Goal: Task Accomplishment & Management: Complete application form

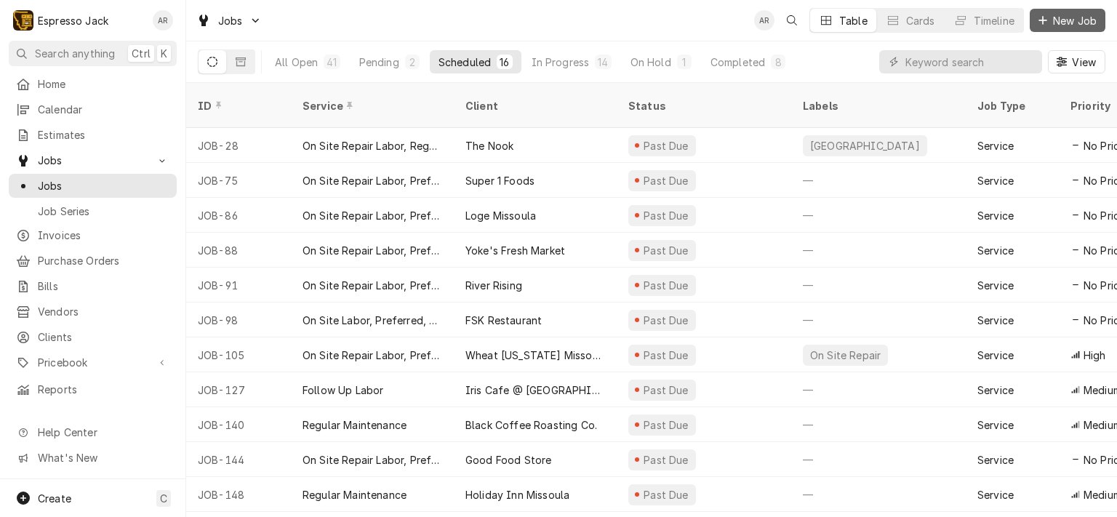
click at [1075, 19] on span "New Job" at bounding box center [1074, 20] width 49 height 15
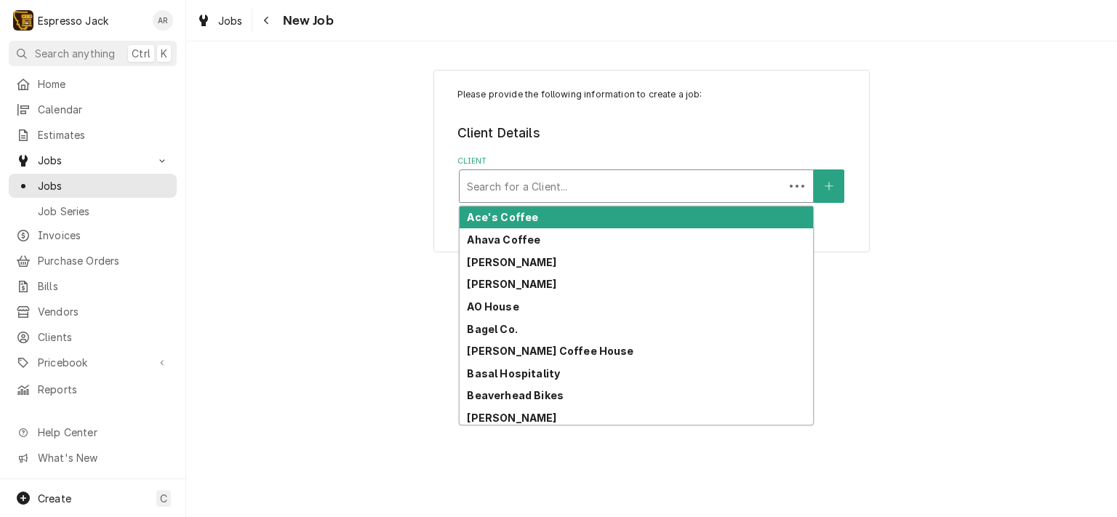
click at [535, 185] on div "Client" at bounding box center [622, 186] width 310 height 26
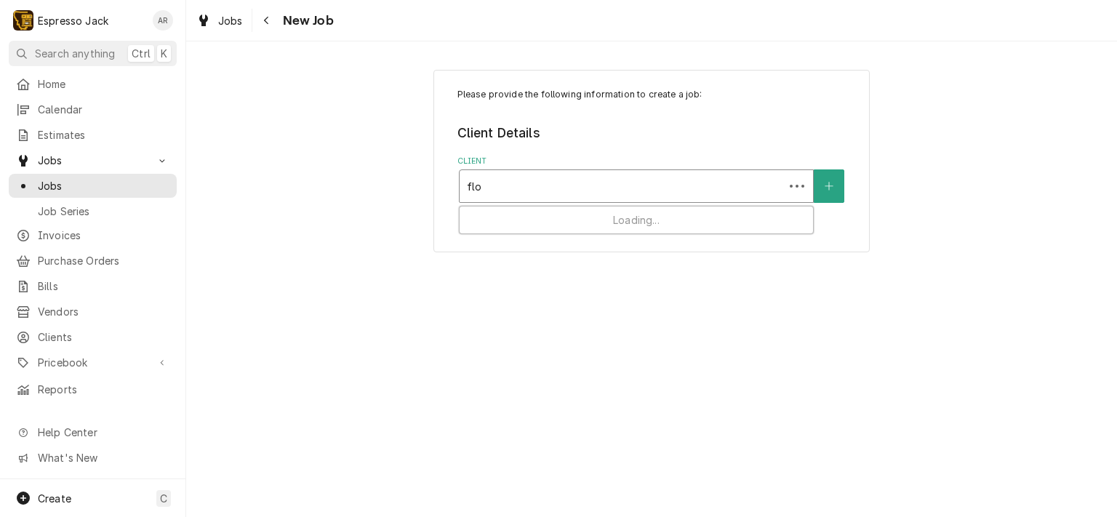
type input "flor"
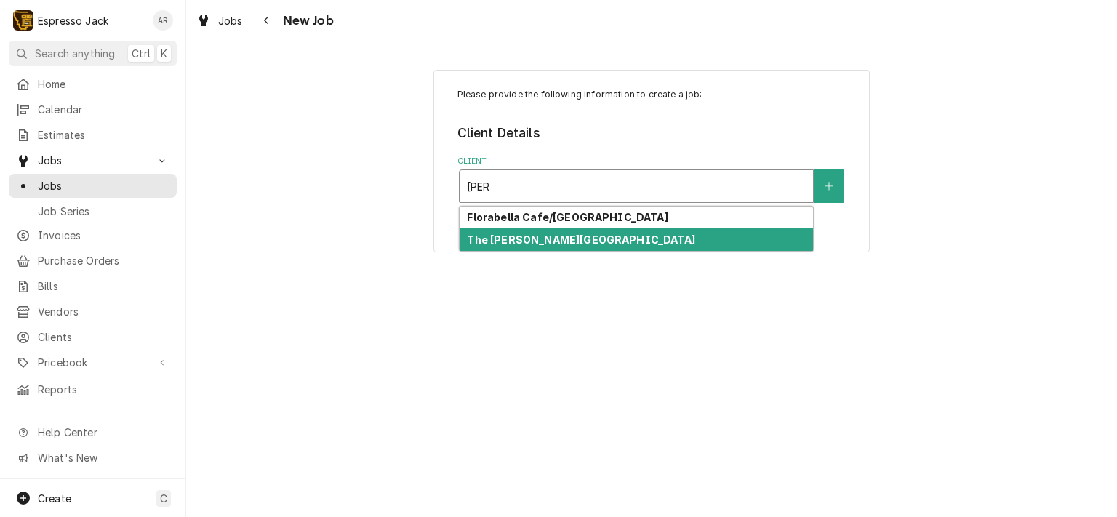
click at [559, 236] on strong "The [PERSON_NAME][GEOGRAPHIC_DATA]" at bounding box center [581, 239] width 228 height 12
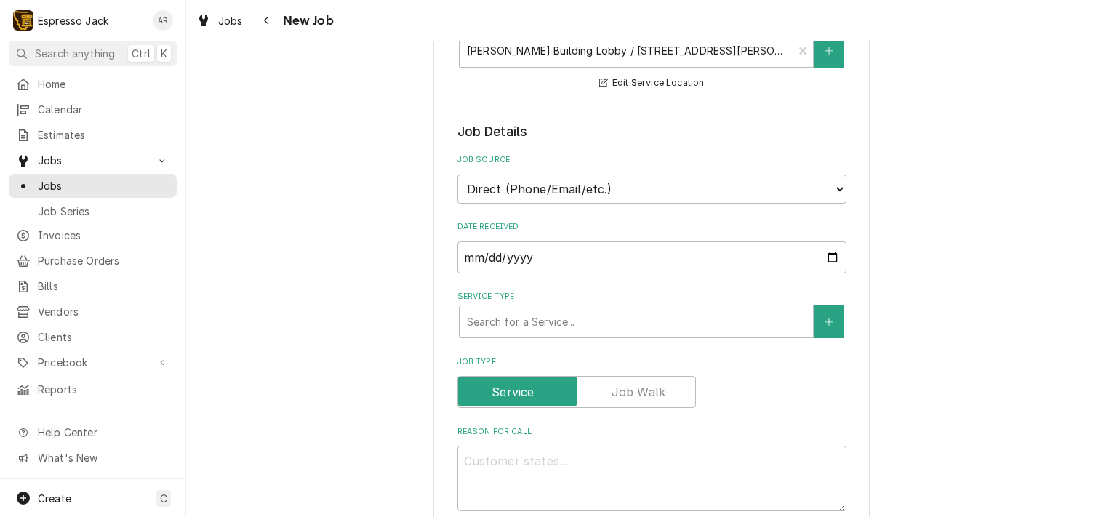
scroll to position [262, 0]
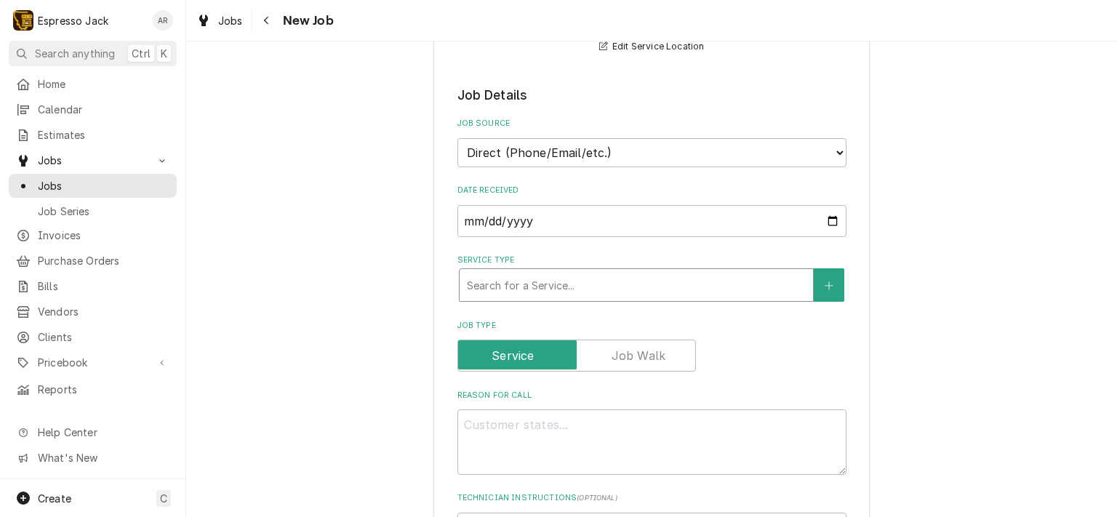
click at [609, 282] on div "Service Type" at bounding box center [636, 285] width 339 height 26
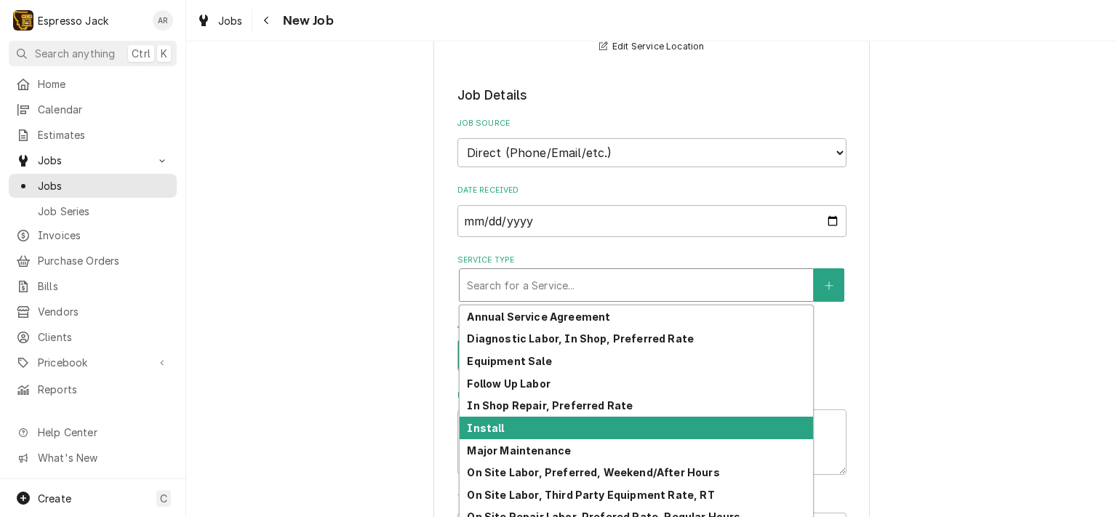
click at [480, 423] on strong "Install" at bounding box center [485, 428] width 37 height 12
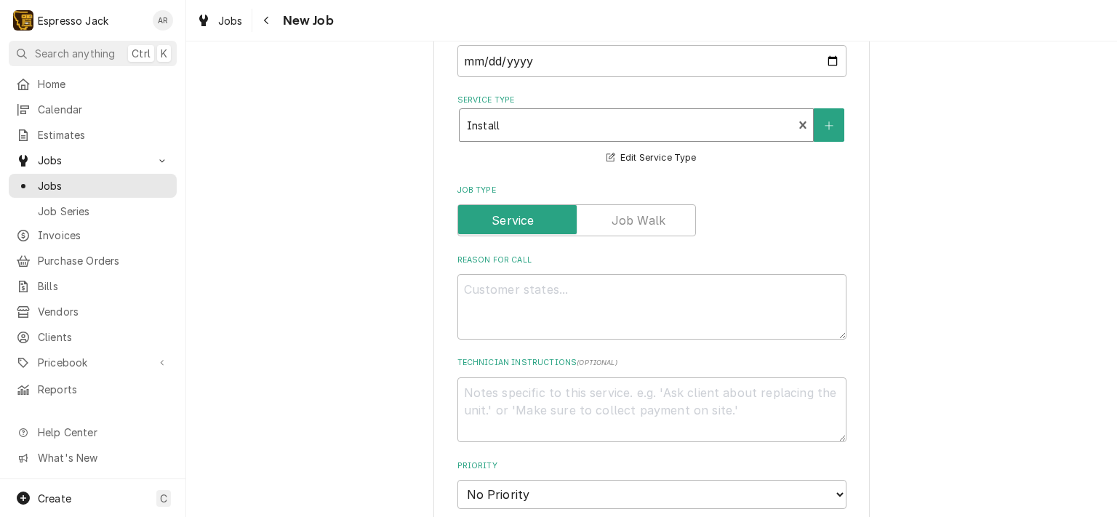
scroll to position [524, 0]
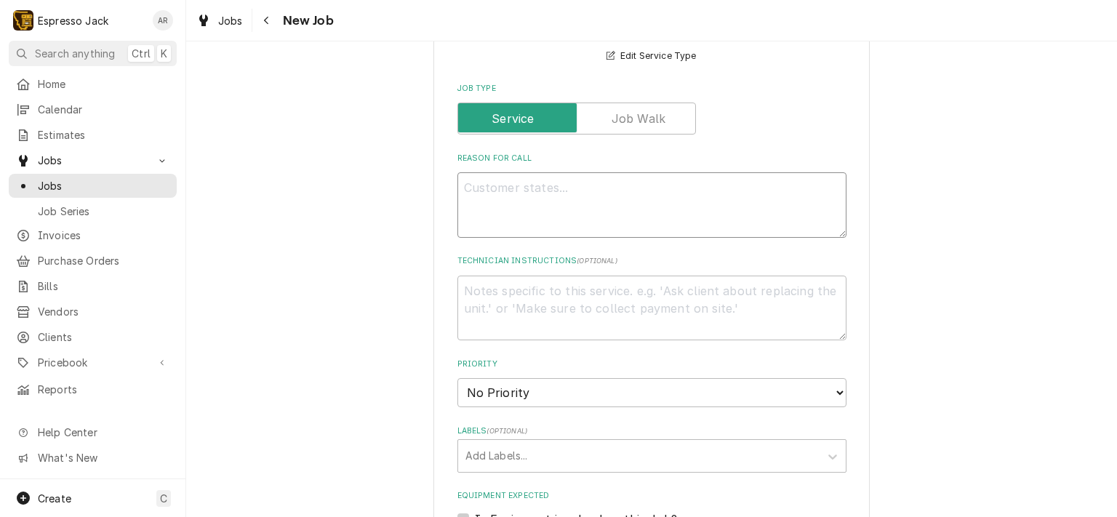
click at [553, 199] on textarea "Reason For Call" at bounding box center [651, 204] width 389 height 65
type textarea "x"
type textarea "I"
type textarea "x"
type textarea "In"
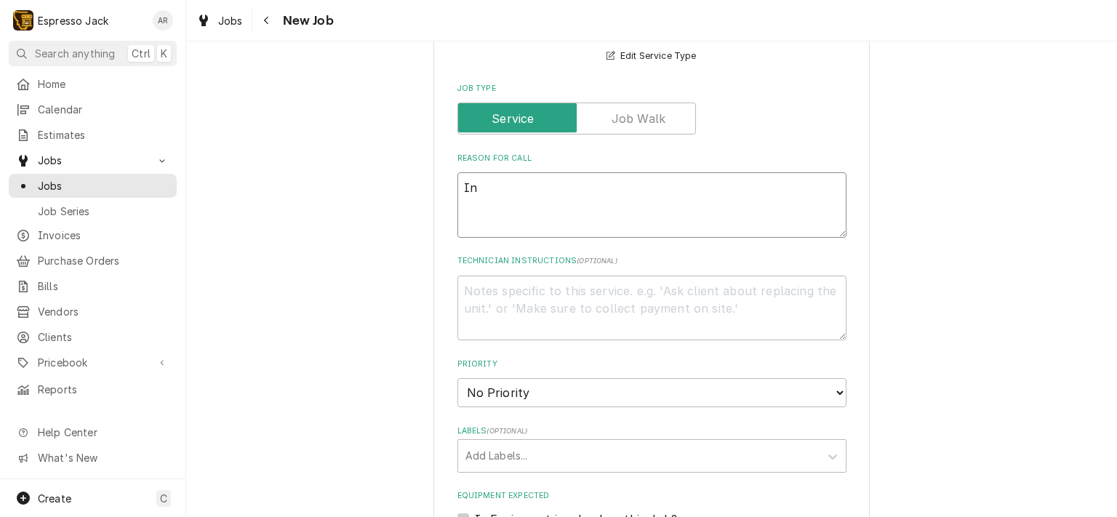
type textarea "x"
type textarea "Ins"
type textarea "x"
type textarea "Inst"
type textarea "x"
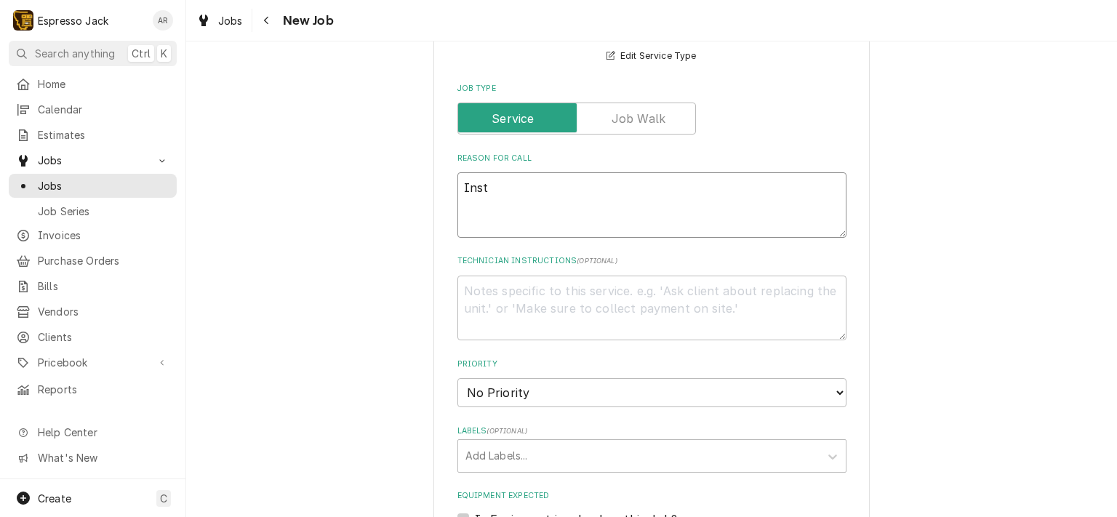
type textarea "Insta"
type textarea "x"
type textarea "Instal"
type textarea "x"
type textarea "Install"
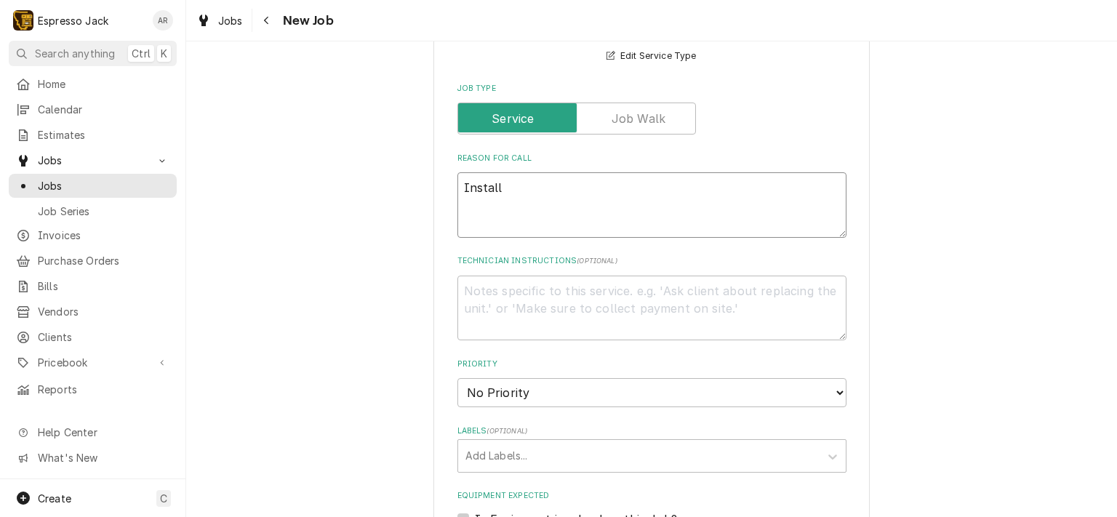
type textarea "x"
type textarea "Install"
type textarea "x"
type textarea "Install"
select select "3"
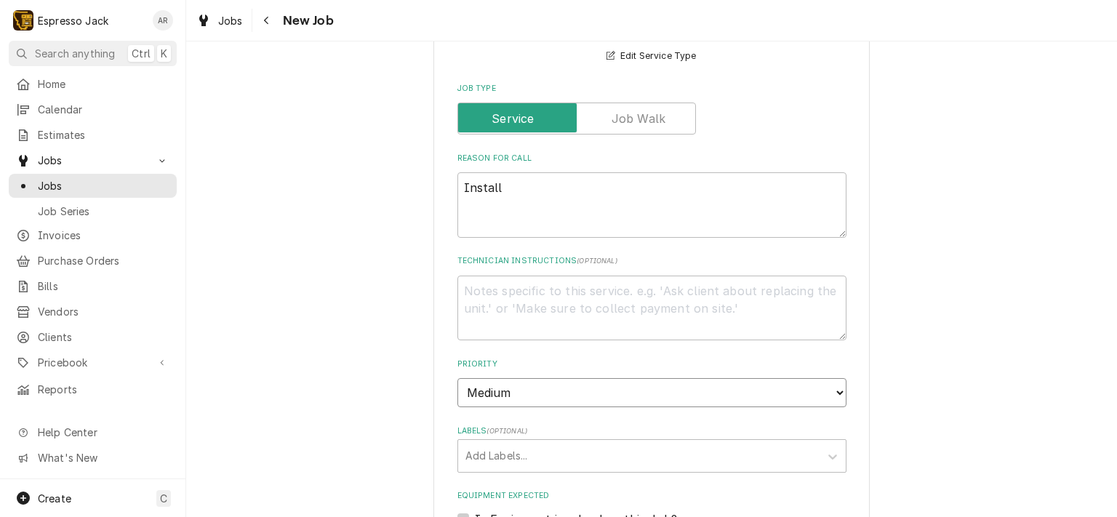
click at [457, 378] on select "No Priority Urgent High Medium Low" at bounding box center [651, 392] width 389 height 29
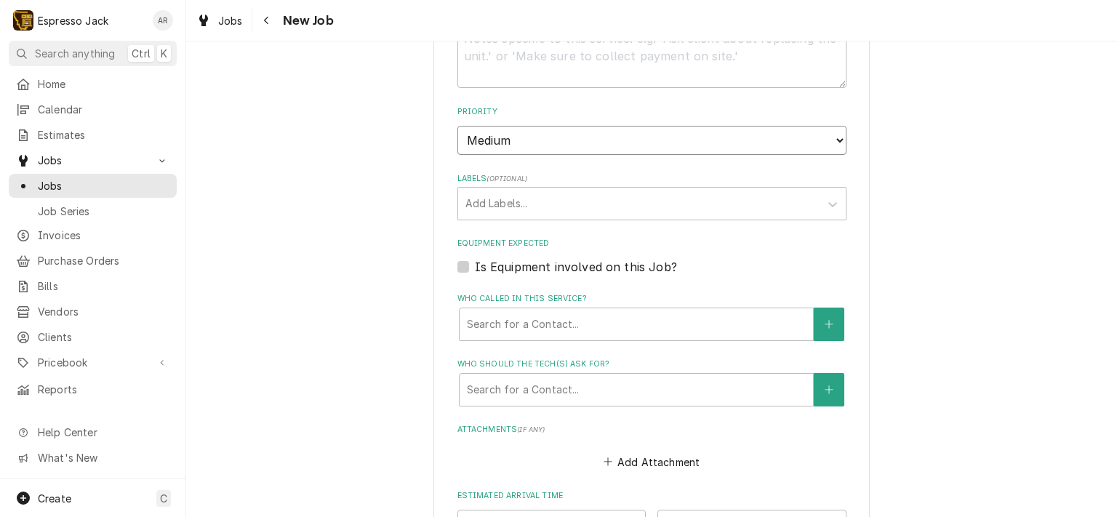
scroll to position [785, 0]
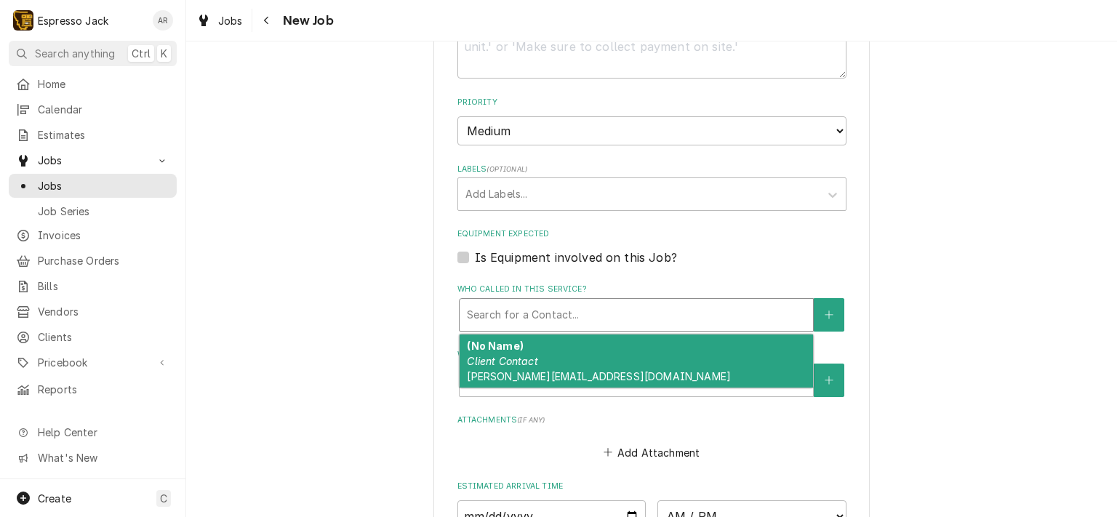
click at [515, 316] on div "Who called in this service?" at bounding box center [636, 315] width 339 height 26
click at [525, 370] on span "chris@thehistoricflorence.com" at bounding box center [599, 376] width 264 height 12
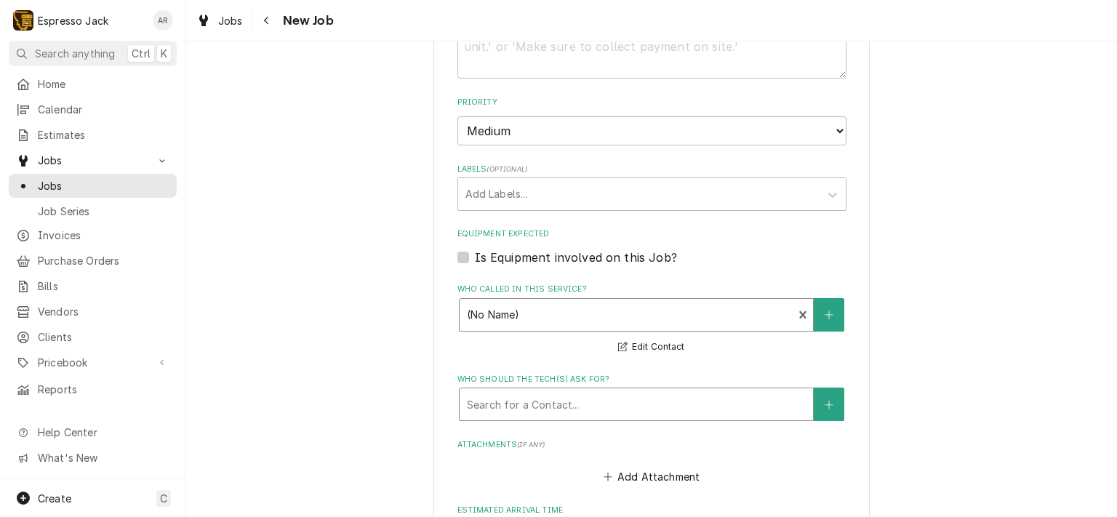
click at [524, 398] on div "Who should the tech(s) ask for?" at bounding box center [636, 404] width 339 height 26
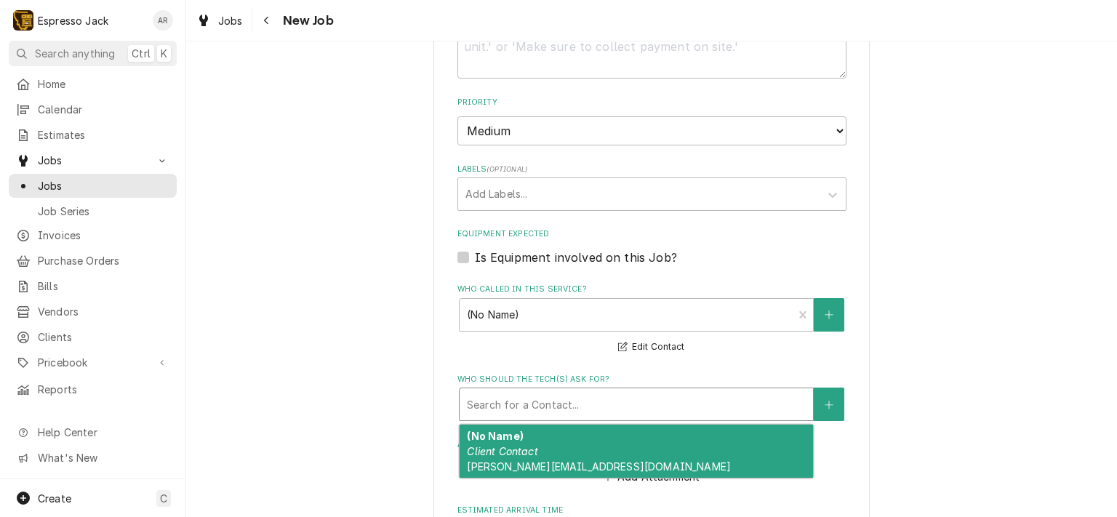
click at [517, 453] on div "(No Name) Client Contact chris@thehistoricflorence.com" at bounding box center [636, 451] width 353 height 53
type textarea "x"
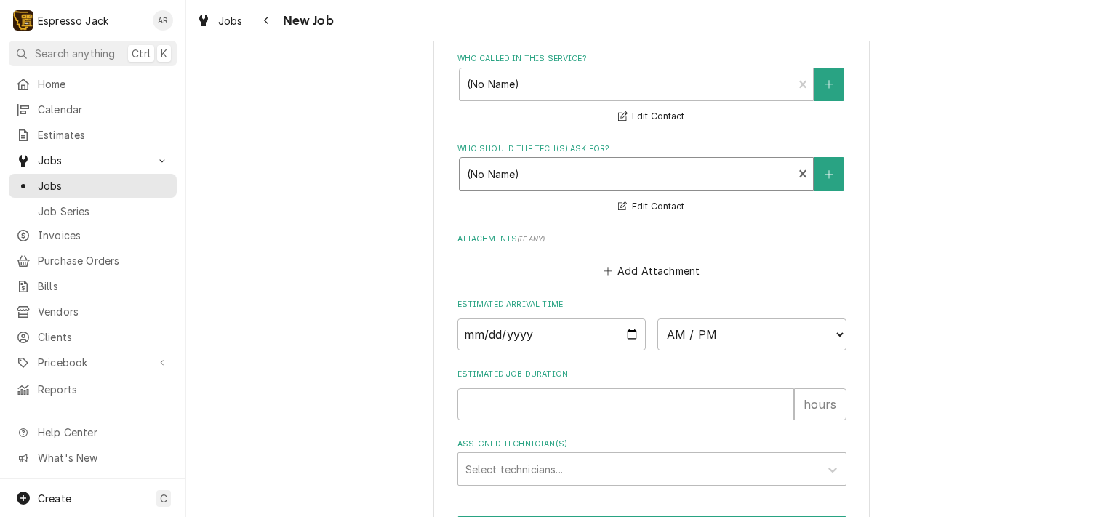
scroll to position [1047, 0]
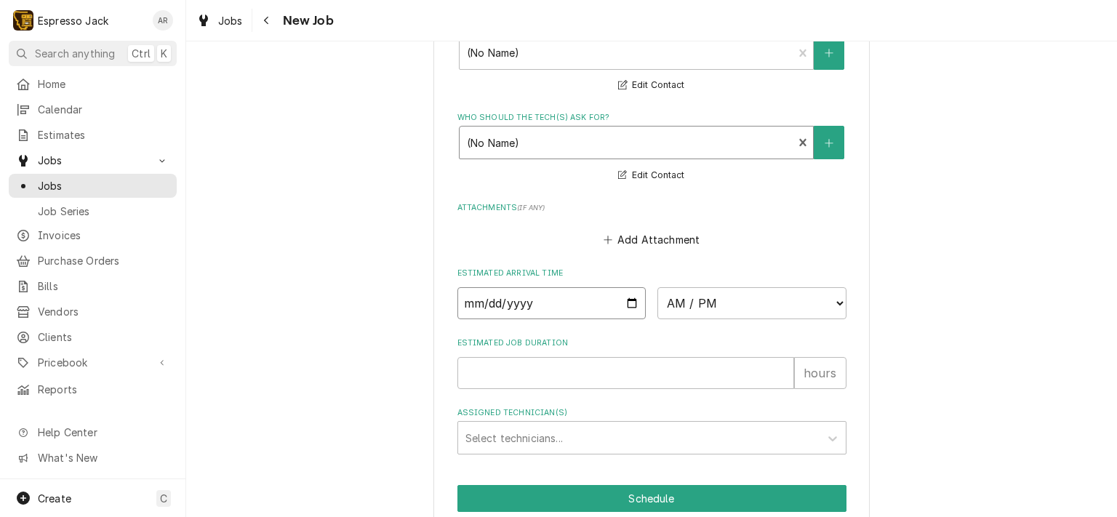
click at [625, 300] on input "Date" at bounding box center [551, 303] width 189 height 32
type input "2025-10-14"
type textarea "x"
select select "14:00:00"
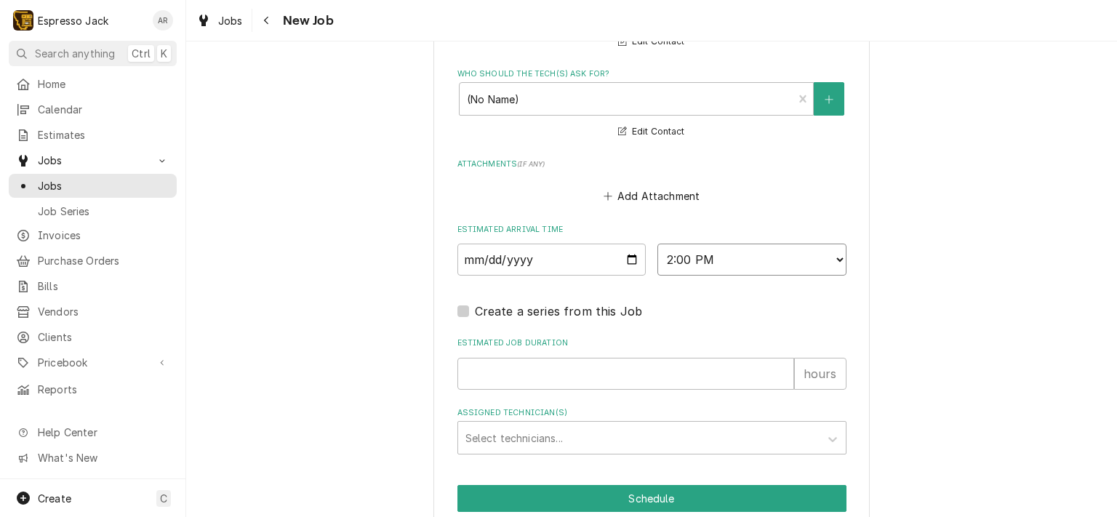
scroll to position [1149, 0]
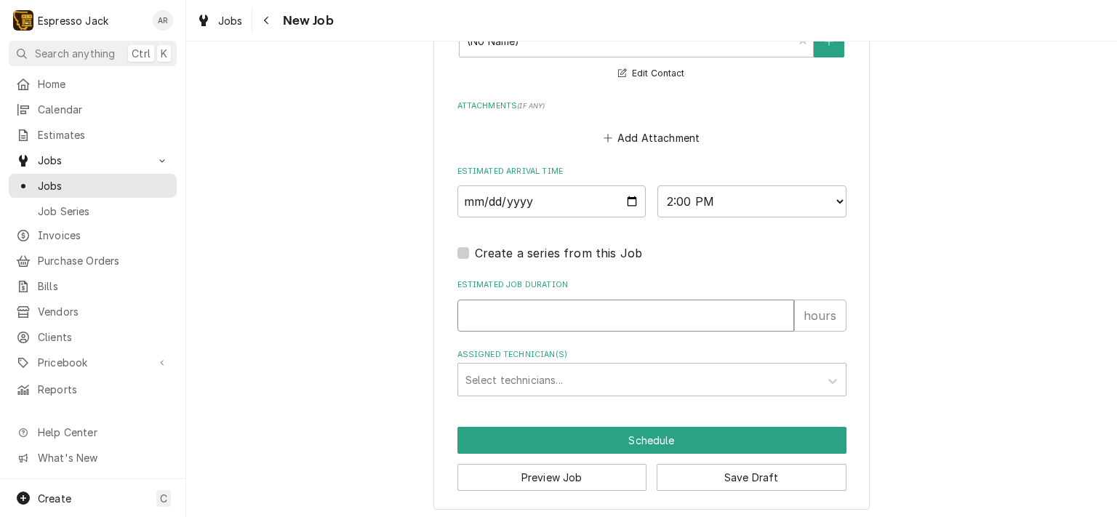
type textarea "x"
type input "1"
click at [777, 308] on input "1" at bounding box center [625, 316] width 337 height 32
type textarea "x"
type input "2"
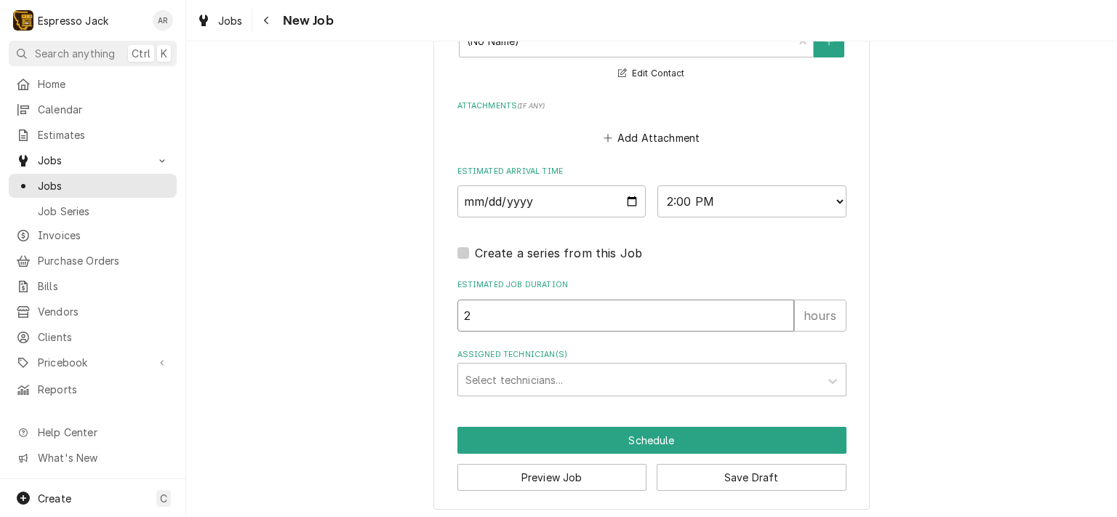
click at [777, 308] on input "2" at bounding box center [625, 316] width 337 height 32
type textarea "x"
type input "3"
click at [777, 308] on input "3" at bounding box center [625, 316] width 337 height 32
click at [596, 375] on div "Assigned Technician(s)" at bounding box center [638, 380] width 347 height 26
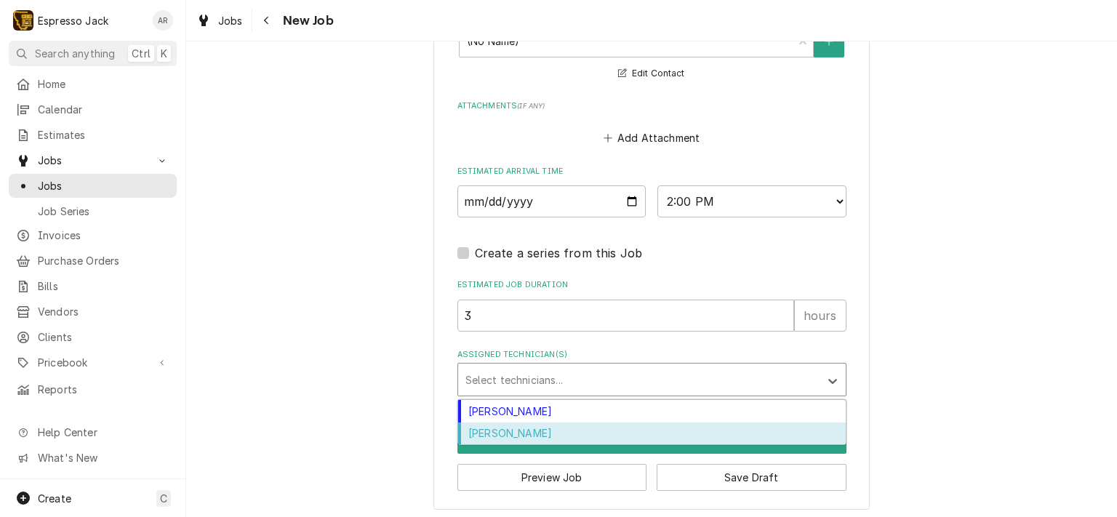
click at [537, 428] on div "Samantha Janssen" at bounding box center [652, 434] width 388 height 23
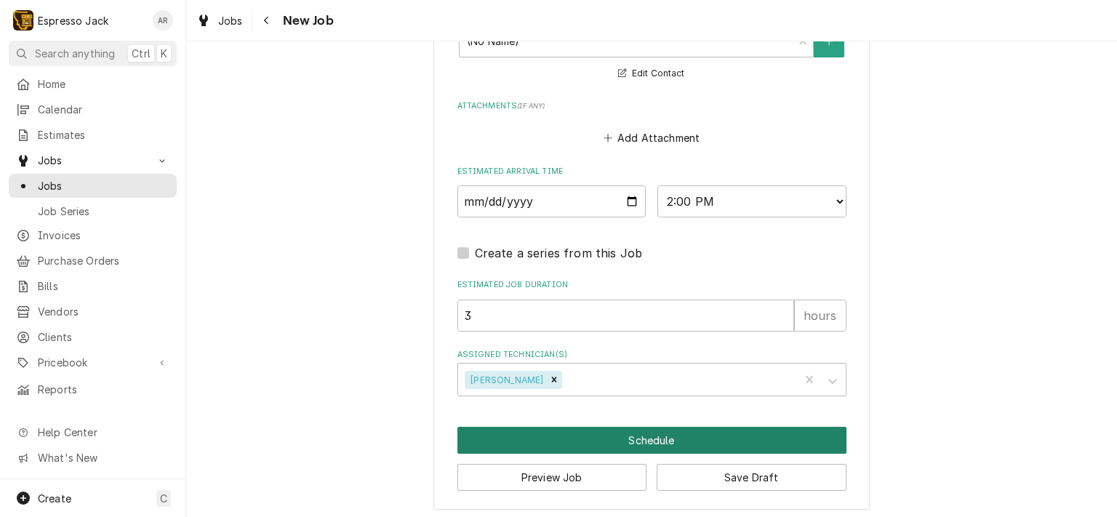
click at [643, 431] on button "Schedule" at bounding box center [651, 440] width 389 height 27
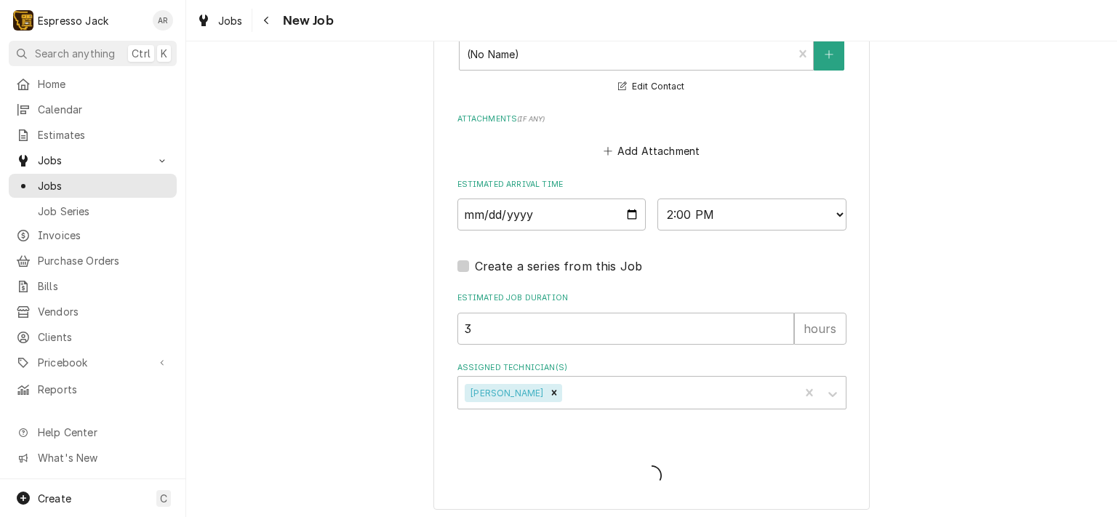
type textarea "x"
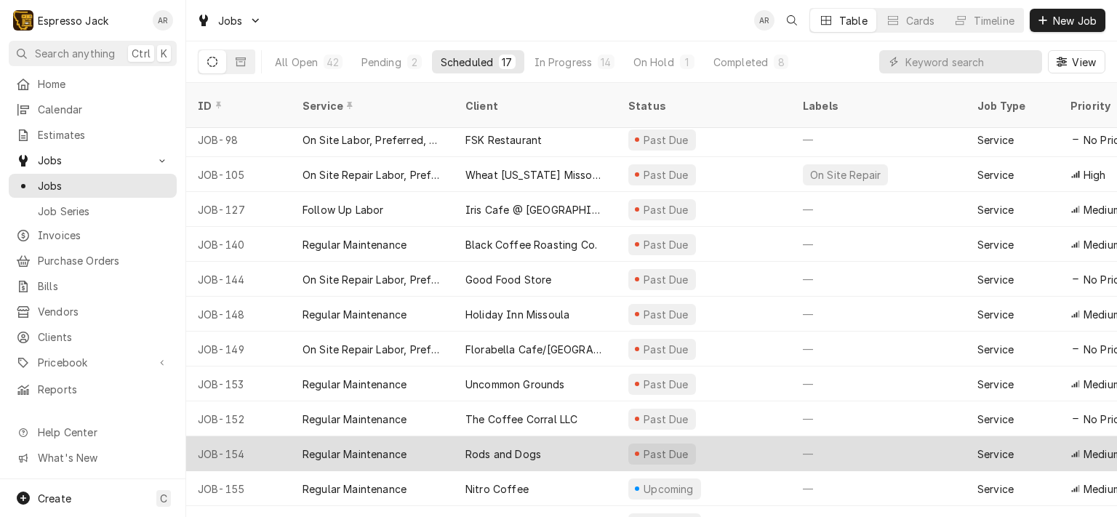
scroll to position [198, 0]
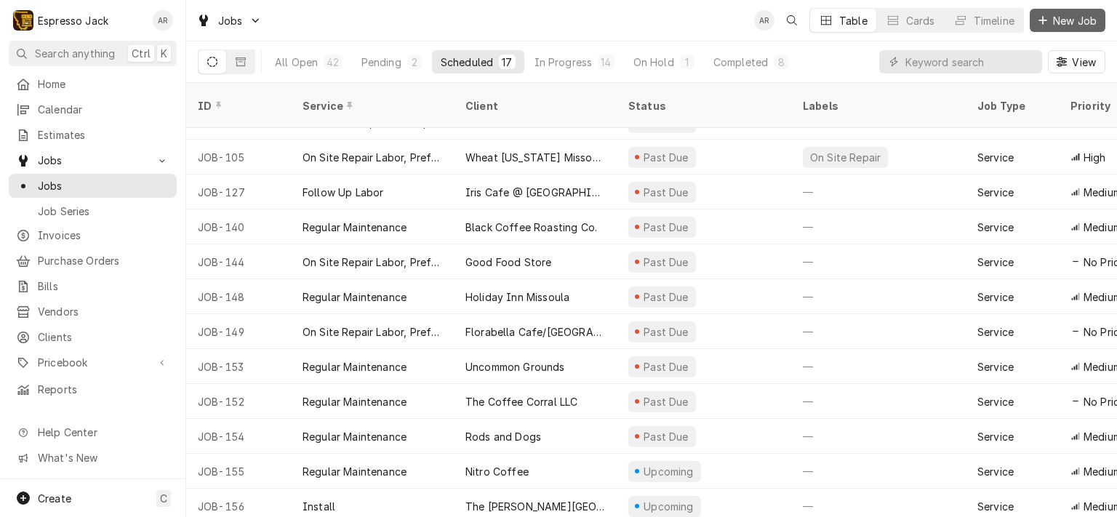
click at [1057, 10] on button "New Job" at bounding box center [1068, 20] width 76 height 23
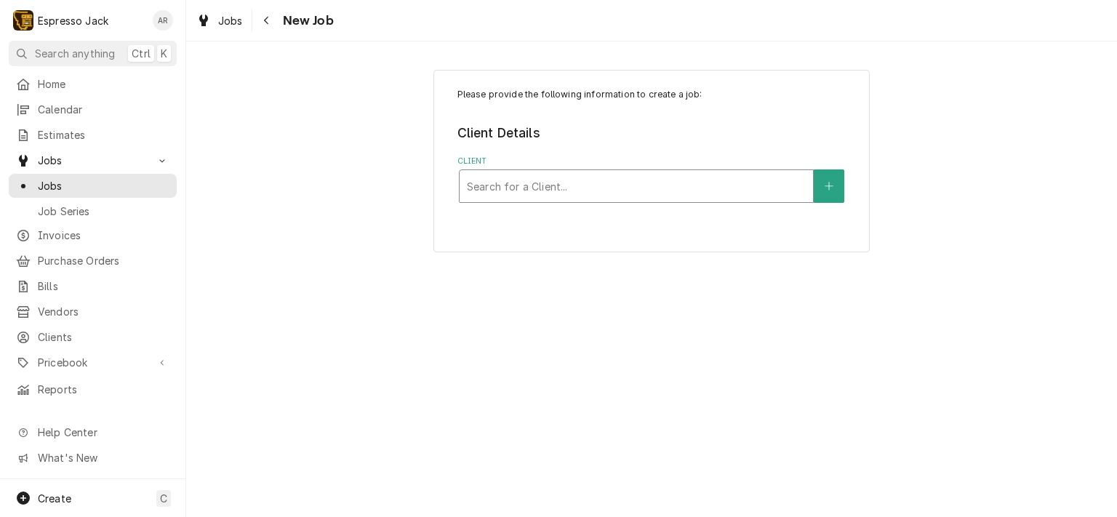
click at [544, 180] on div "Client" at bounding box center [636, 186] width 339 height 26
type input "fsk"
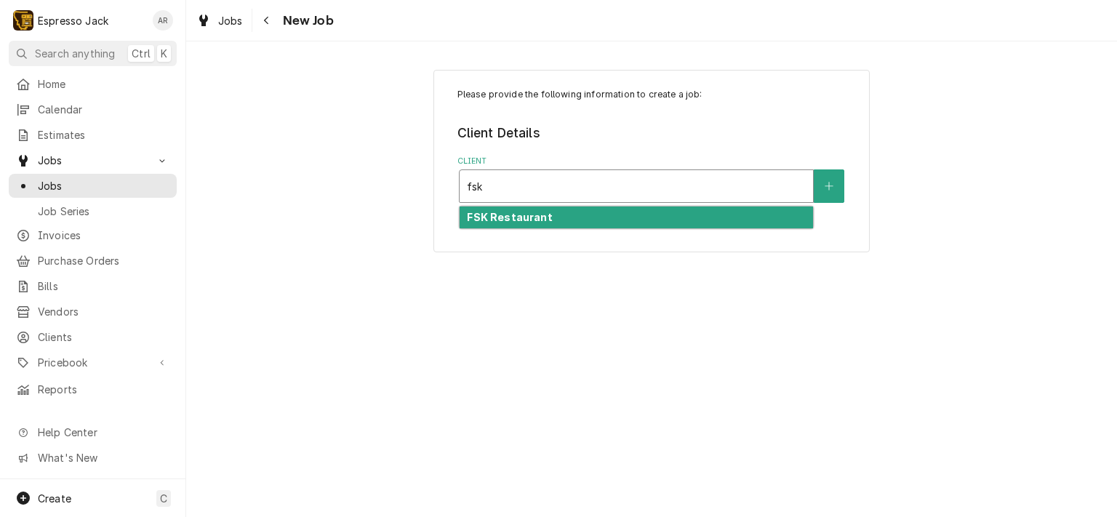
click at [546, 218] on div "FSK Restaurant" at bounding box center [636, 218] width 353 height 23
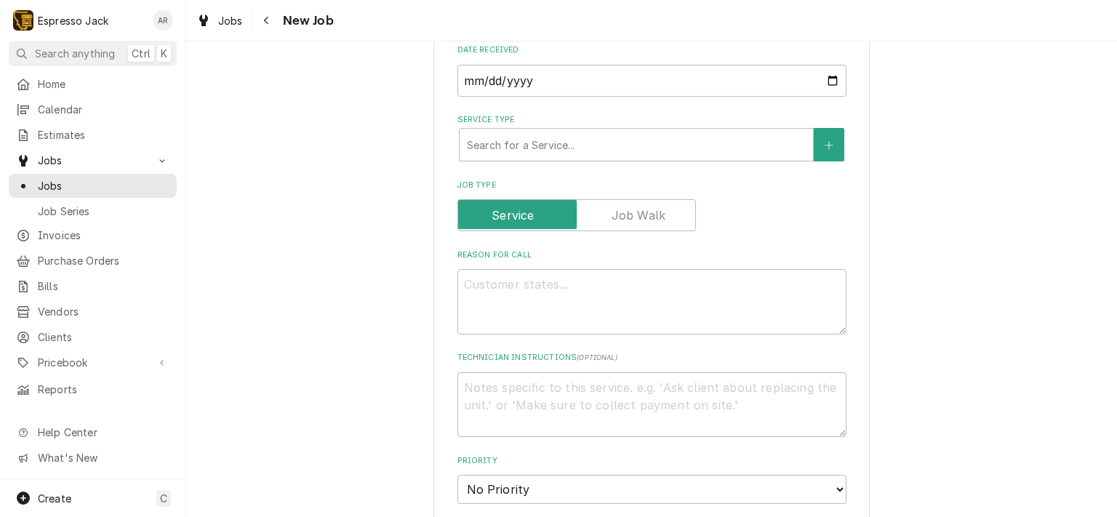
scroll to position [436, 0]
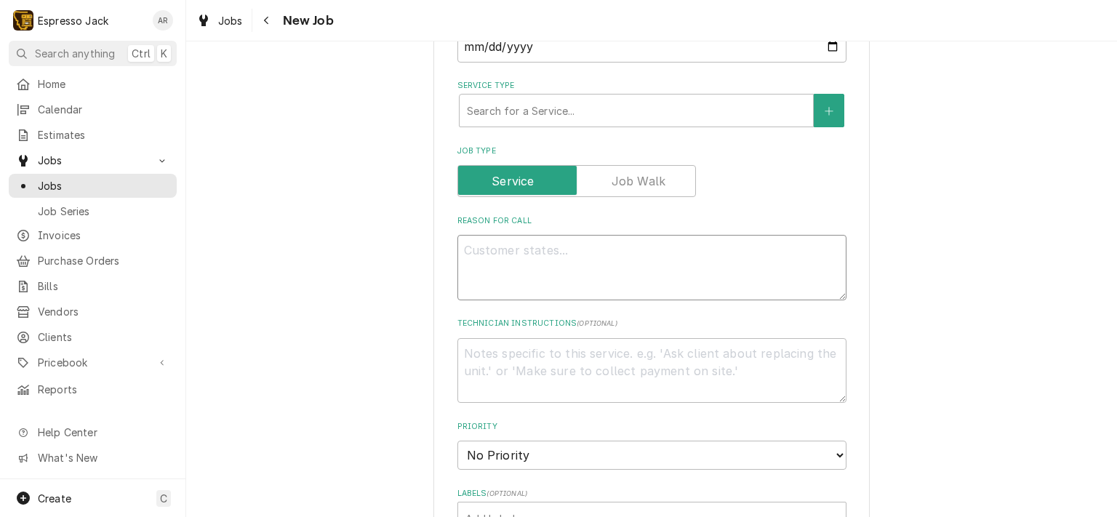
click at [517, 249] on textarea "Reason For Call" at bounding box center [651, 267] width 389 height 65
type textarea "x"
type textarea "i"
type textarea "x"
type textarea "in"
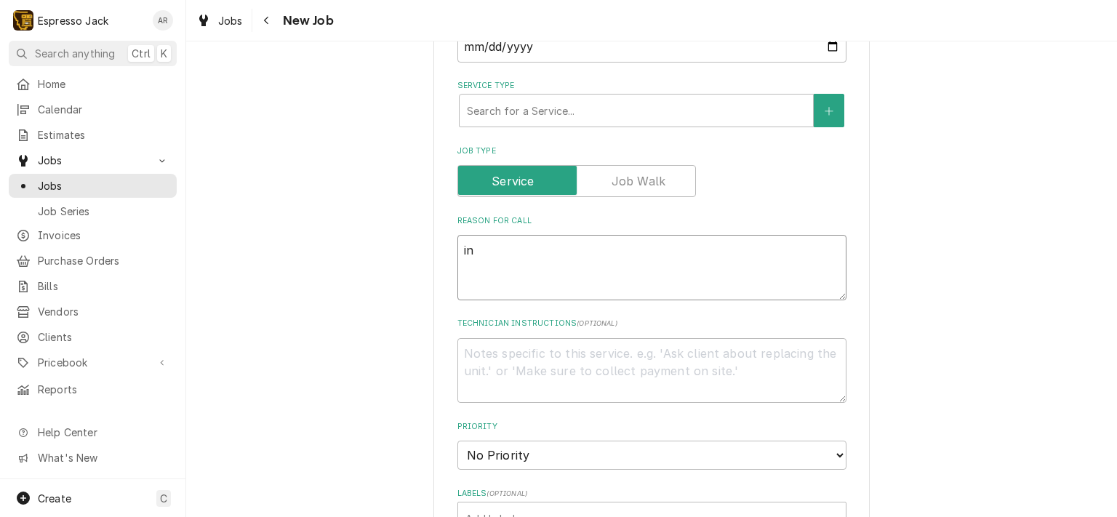
type textarea "x"
type textarea "inc"
type textarea "x"
type textarea "inco"
type textarea "x"
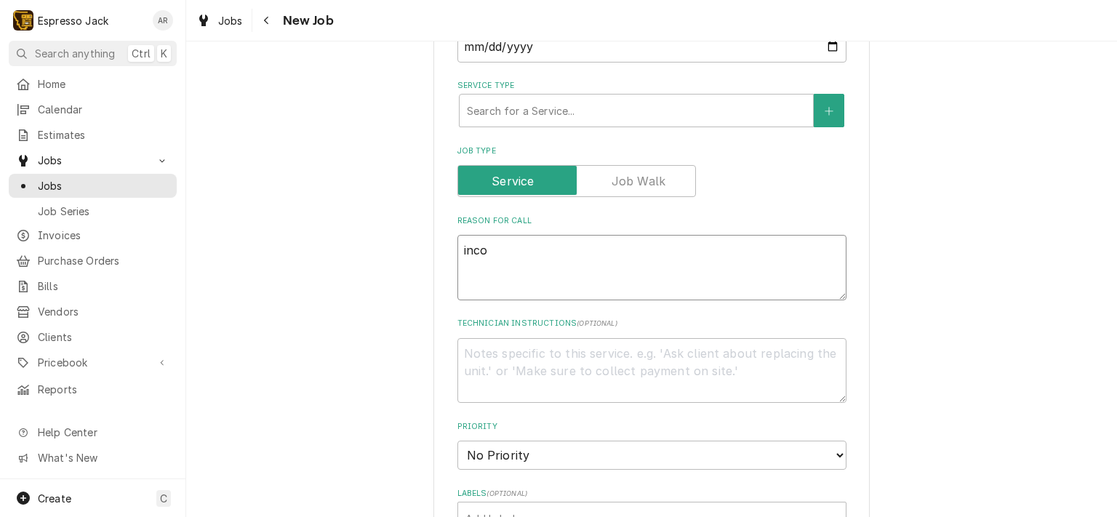
type textarea "incon"
type textarea "x"
type textarea "incons"
type textarea "x"
type textarea "inconsi"
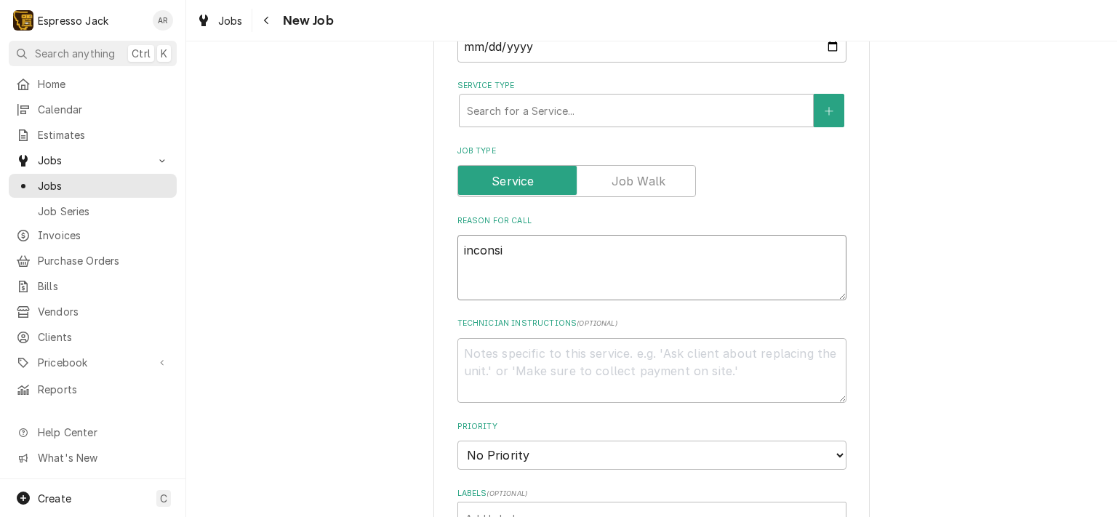
type textarea "x"
type textarea "inconsis"
type textarea "x"
type textarea "inconsist"
type textarea "x"
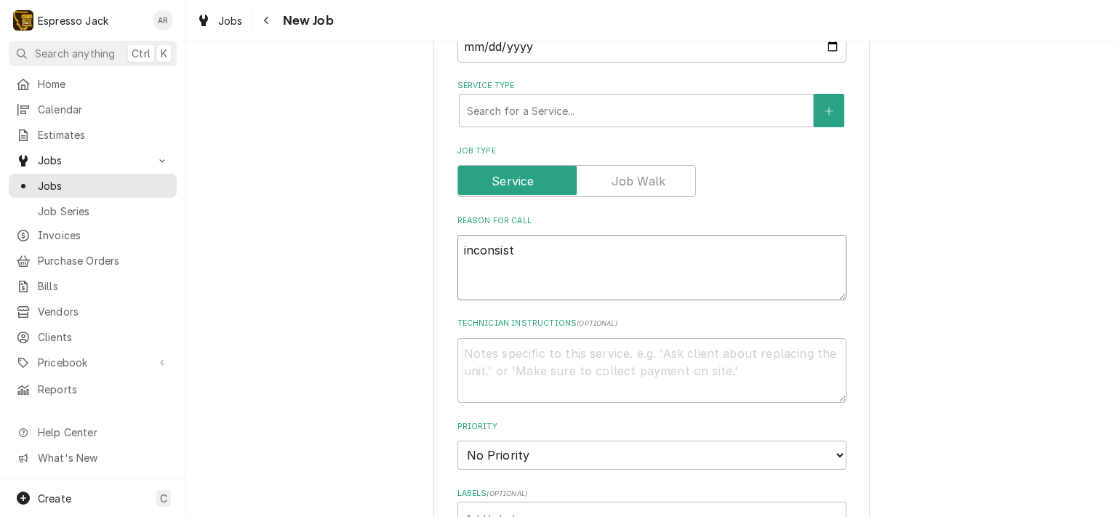
type textarea "inconsista"
type textarea "x"
type textarea "inconsistan"
type textarea "x"
type textarea "inconsistanc"
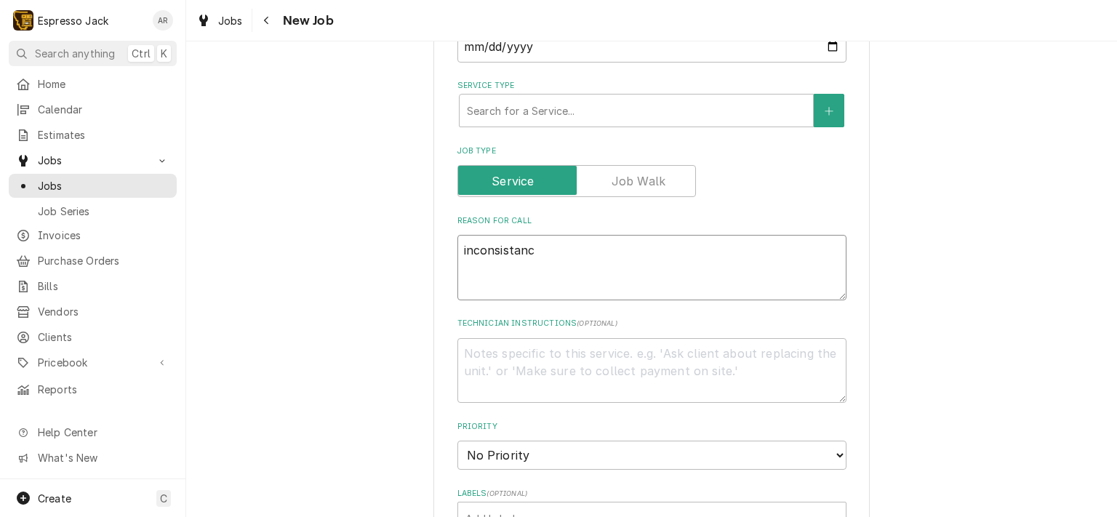
type textarea "x"
type textarea "inconsistancy"
type textarea "x"
type textarea "inconsistancy"
type textarea "x"
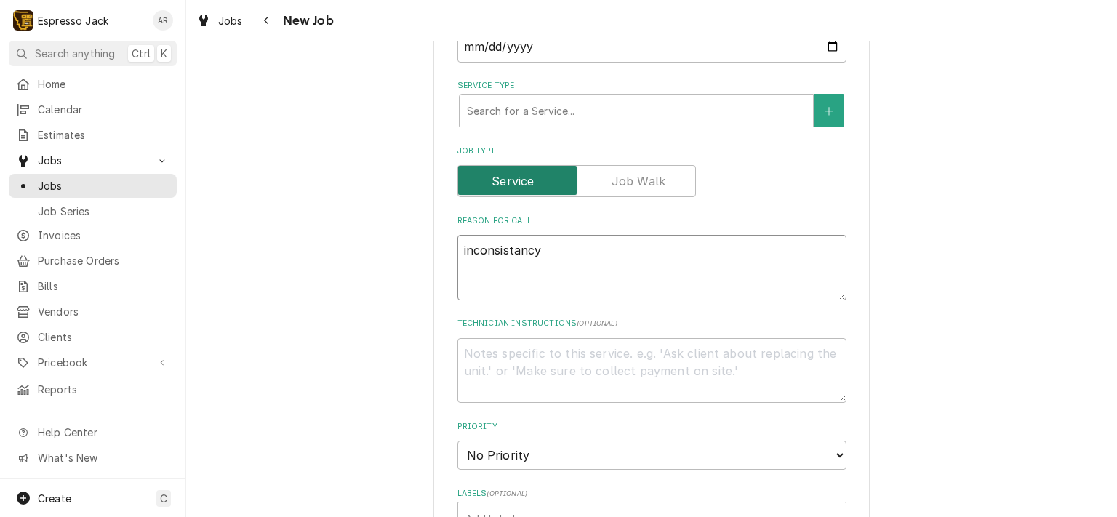
type textarea "inconsistency"
type textarea "x"
type textarea "inconsistency"
type textarea "x"
type textarea "inconsistency"
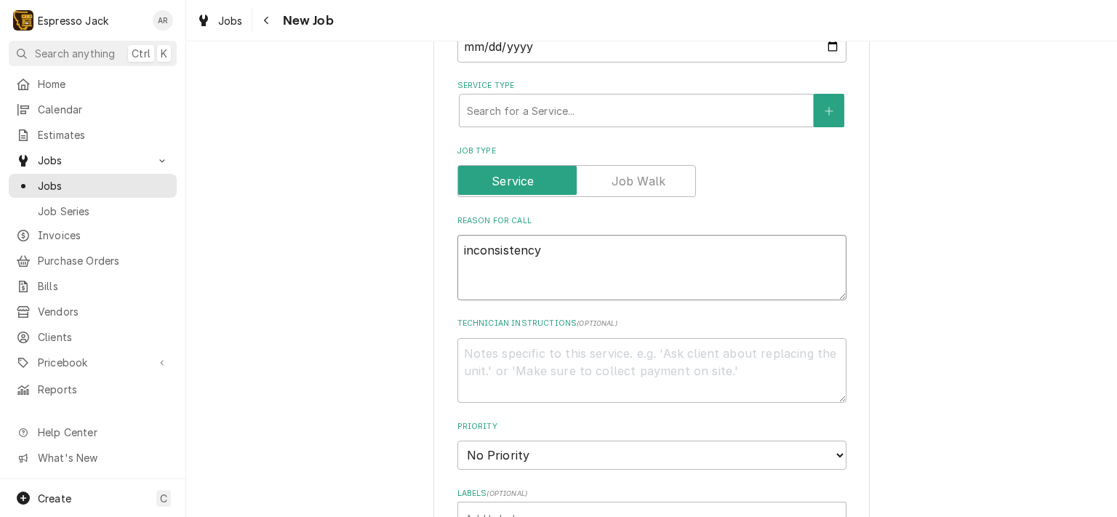
type textarea "x"
type textarea "inconsistency M"
type textarea "x"
type textarea "inconsistency Ma"
type textarea "x"
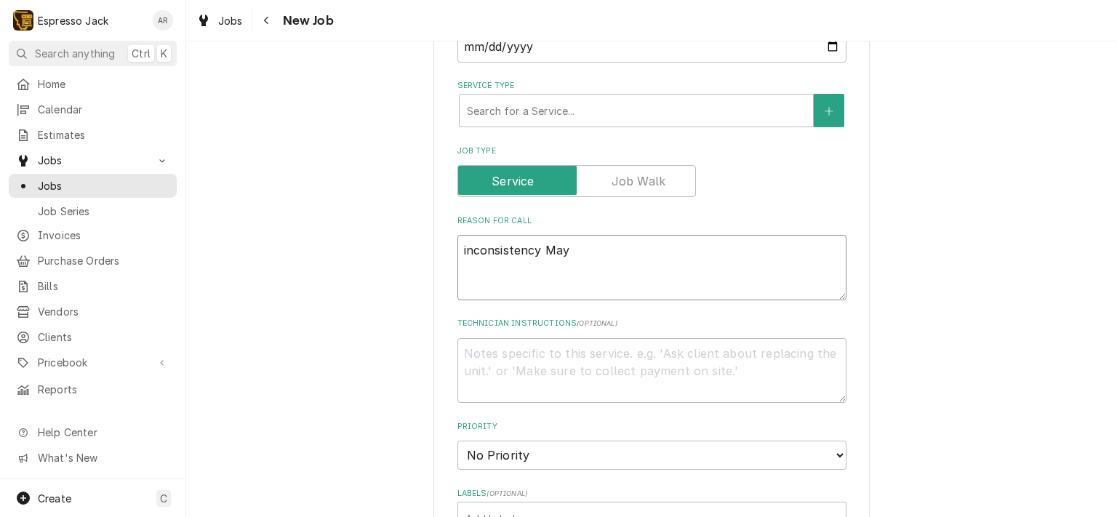
type textarea "inconsistency May"
type textarea "x"
type textarea "inconsistency May b"
type textarea "x"
type textarea "inconsistency May be"
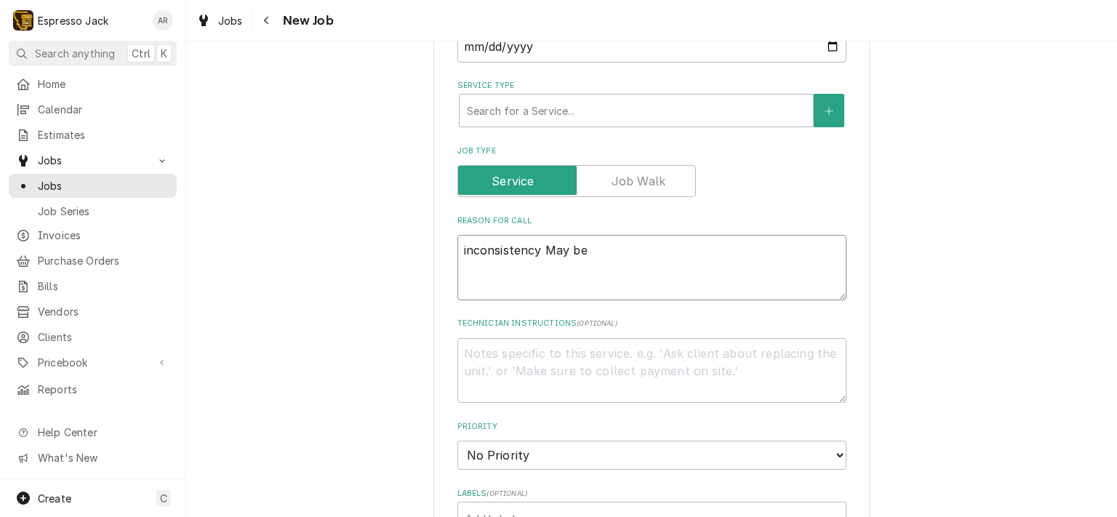
type textarea "x"
type textarea "inconsistency May be"
type textarea "x"
type textarea "inconsistency May be w"
type textarea "x"
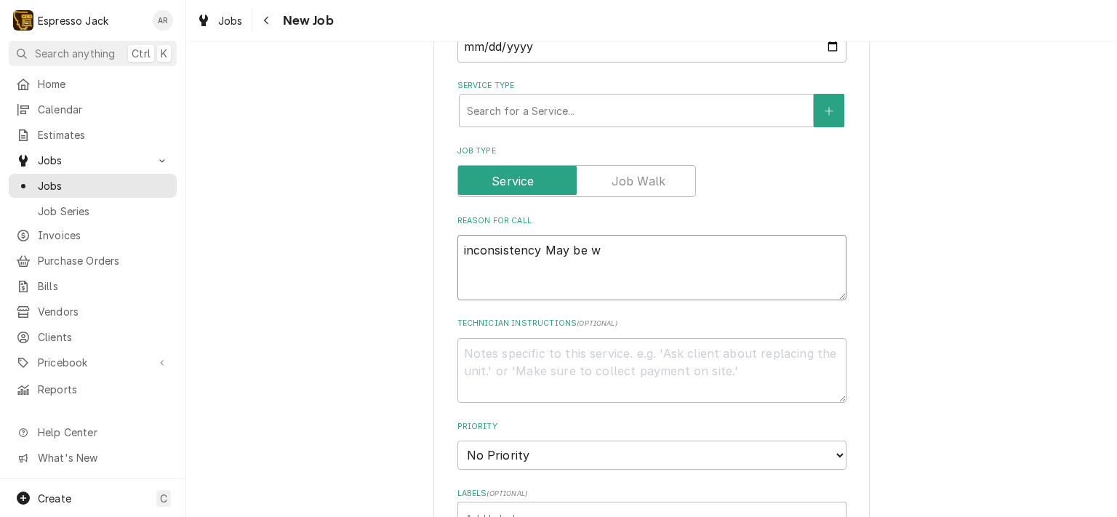
type textarea "inconsistency May be wa"
type textarea "x"
type textarea "inconsistency May be wat"
type textarea "x"
type textarea "inconsistency May be wate"
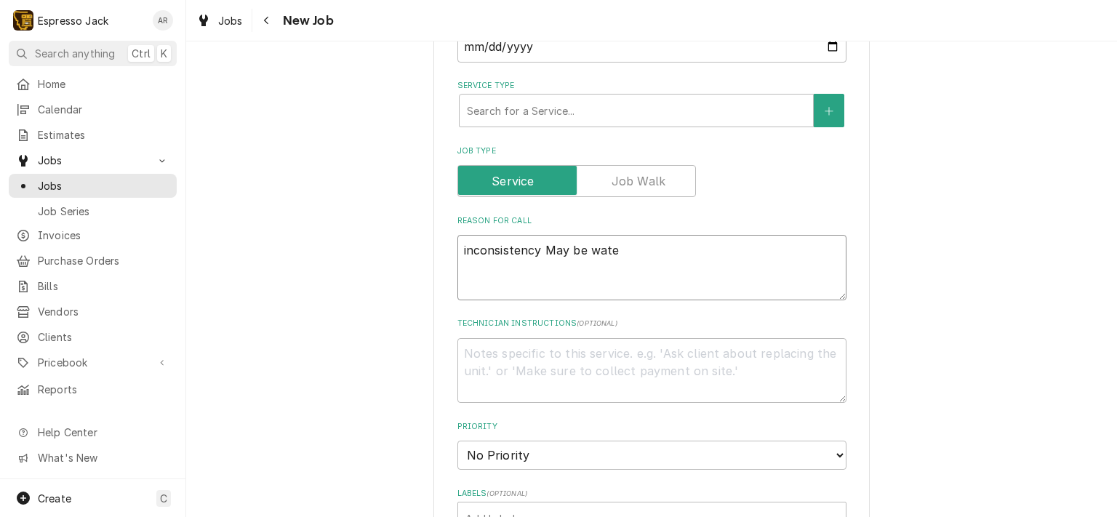
type textarea "x"
type textarea "inconsistency May be water"
type textarea "x"
type textarea "inconsistency May be water"
type textarea "x"
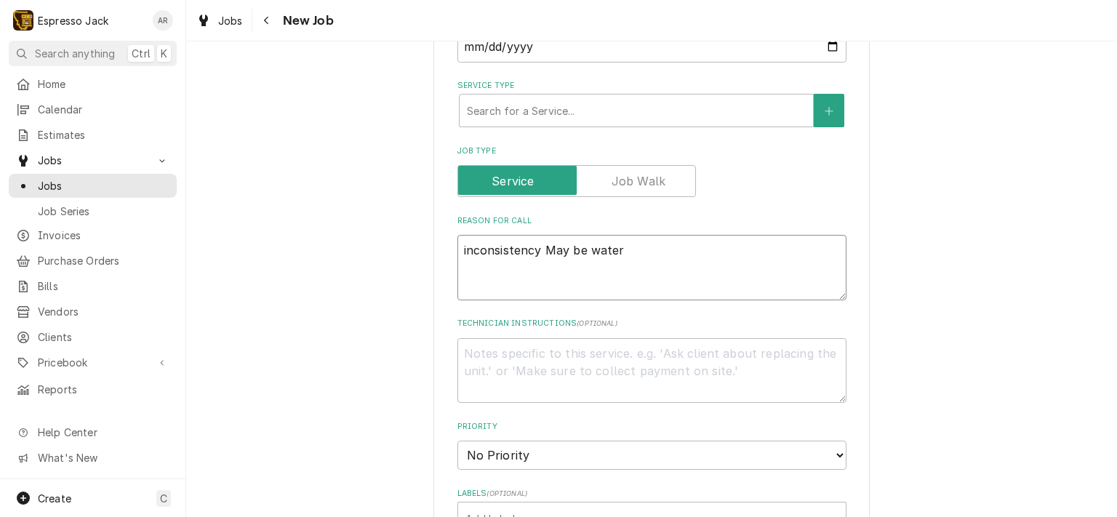
type textarea "inconsistency May be water s"
type textarea "x"
type textarea "inconsistency May be water so"
type textarea "x"
type textarea "inconsistency May be water sou"
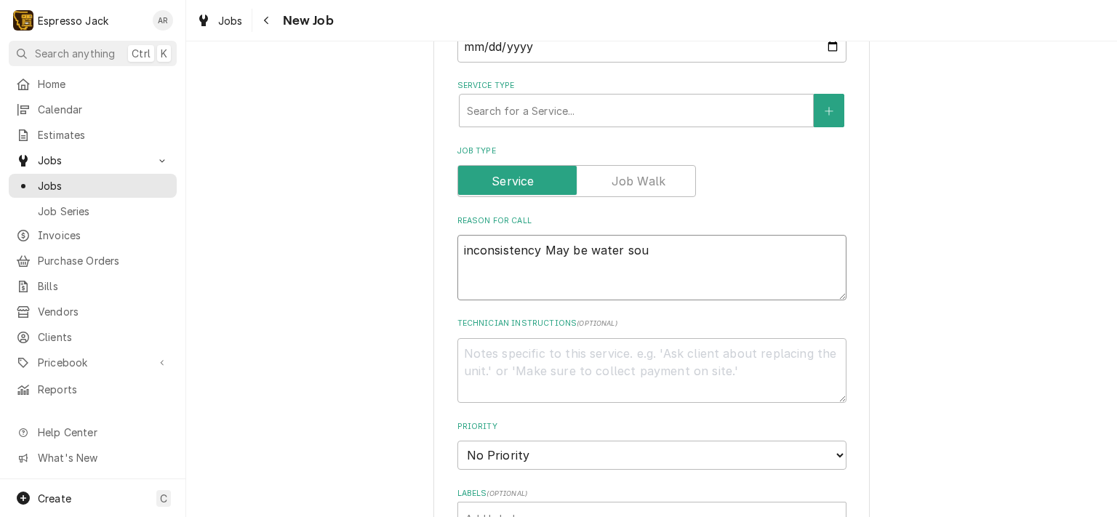
type textarea "x"
type textarea "inconsistency May be water sour"
type textarea "x"
type textarea "inconsistency May be water sourc"
type textarea "x"
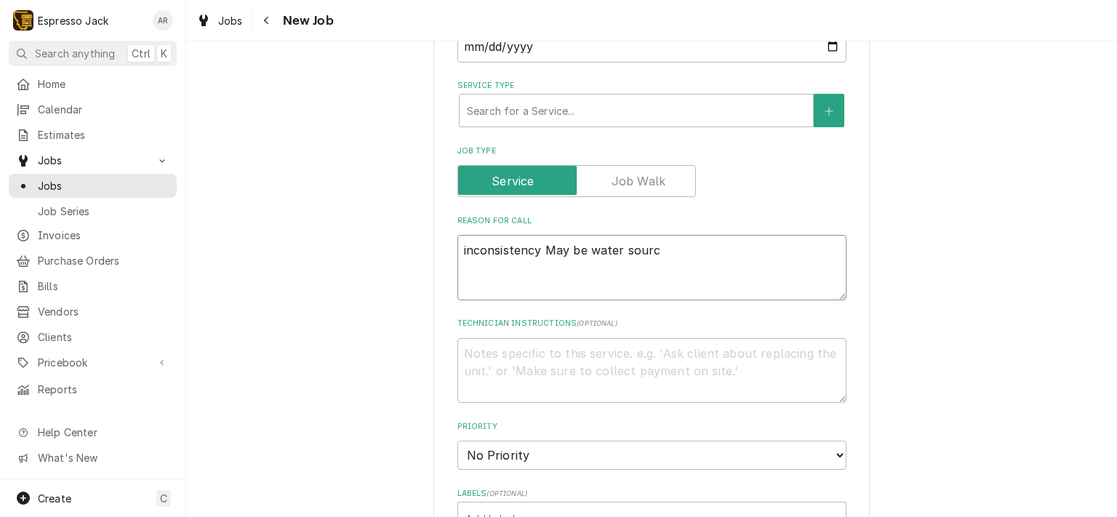
type textarea "inconsistency May be water source"
type textarea "x"
type textarea "inconsistency May be water source"
type textarea "x"
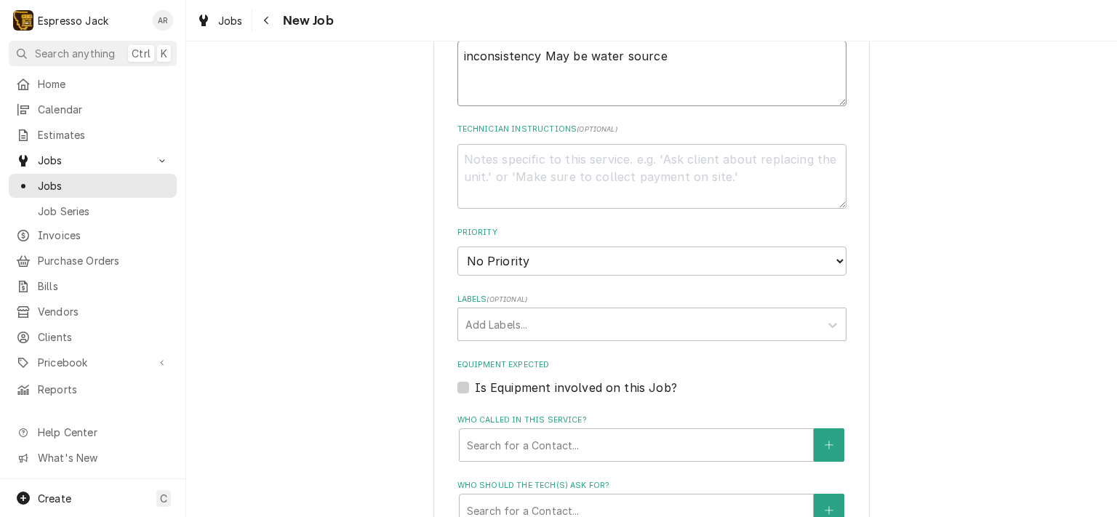
scroll to position [698, 0]
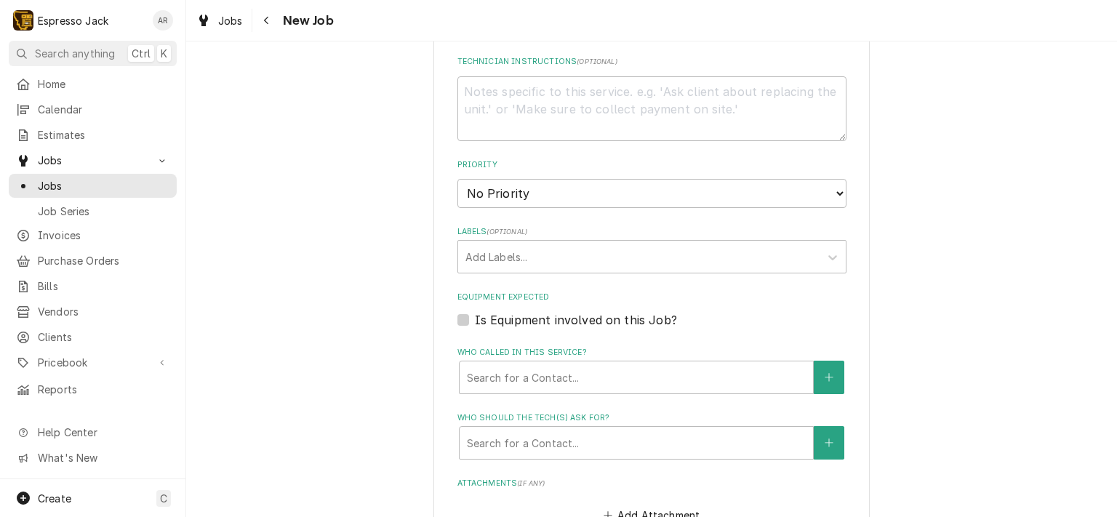
type textarea "inconsistency May be water source"
select select "3"
click at [457, 179] on select "No Priority Urgent High Medium Low" at bounding box center [651, 193] width 389 height 29
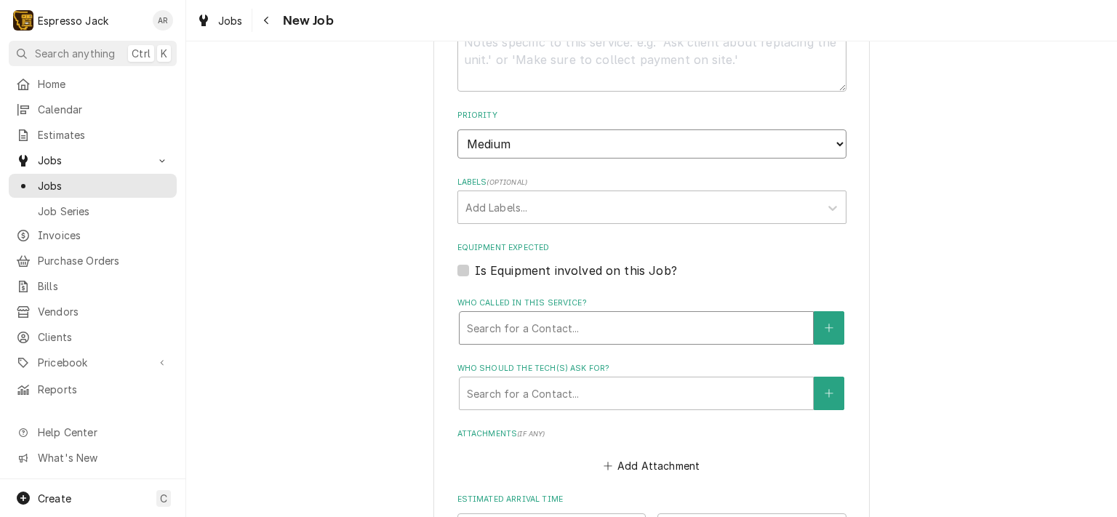
scroll to position [785, 0]
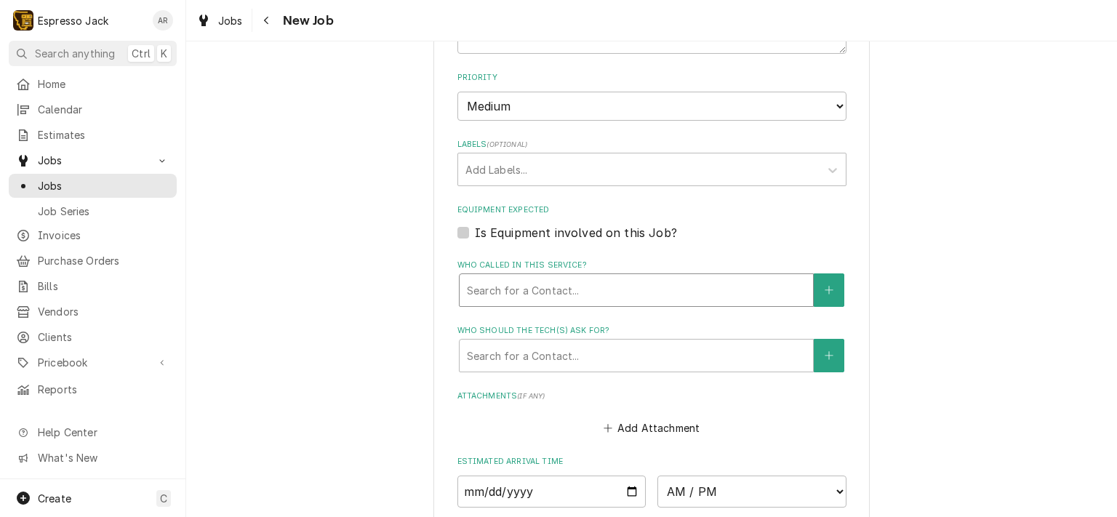
click at [646, 284] on div "Who called in this service?" at bounding box center [636, 290] width 339 height 26
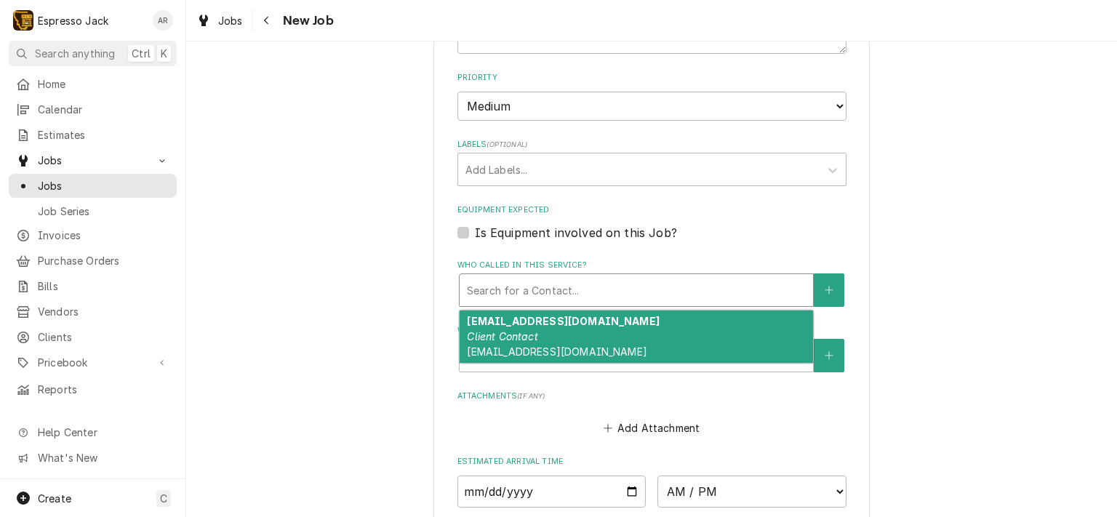
click at [532, 345] on span "fskmissoula@gmail.com" at bounding box center [557, 351] width 180 height 12
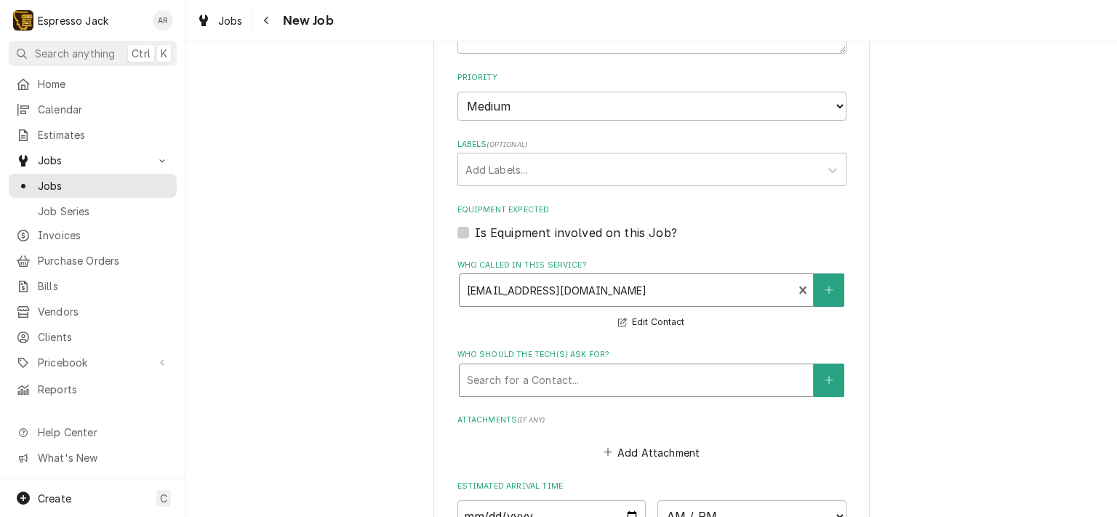
click at [530, 372] on div "Who should the tech(s) ask for?" at bounding box center [636, 380] width 339 height 26
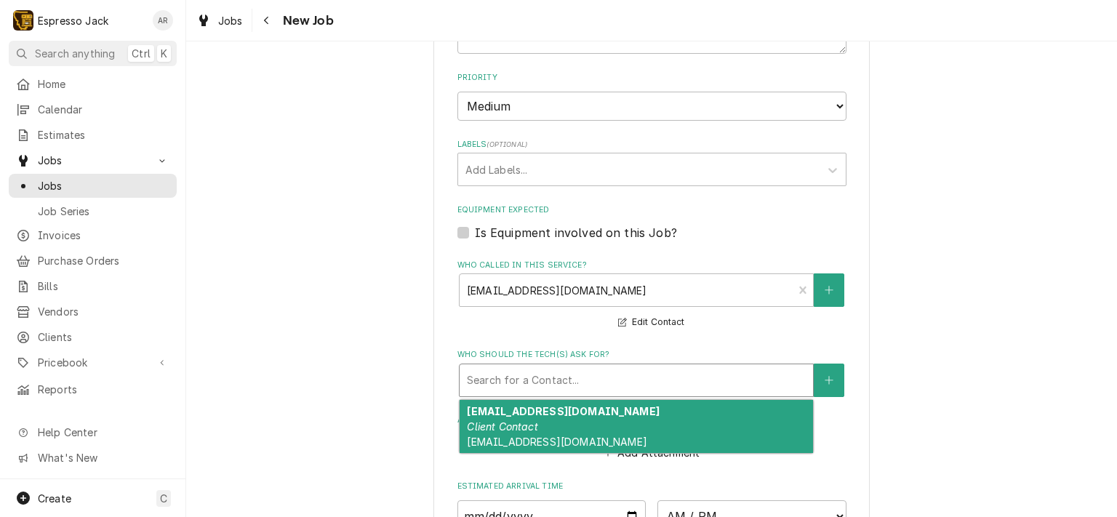
click at [519, 420] on em "Client Contact" at bounding box center [502, 426] width 71 height 12
type textarea "x"
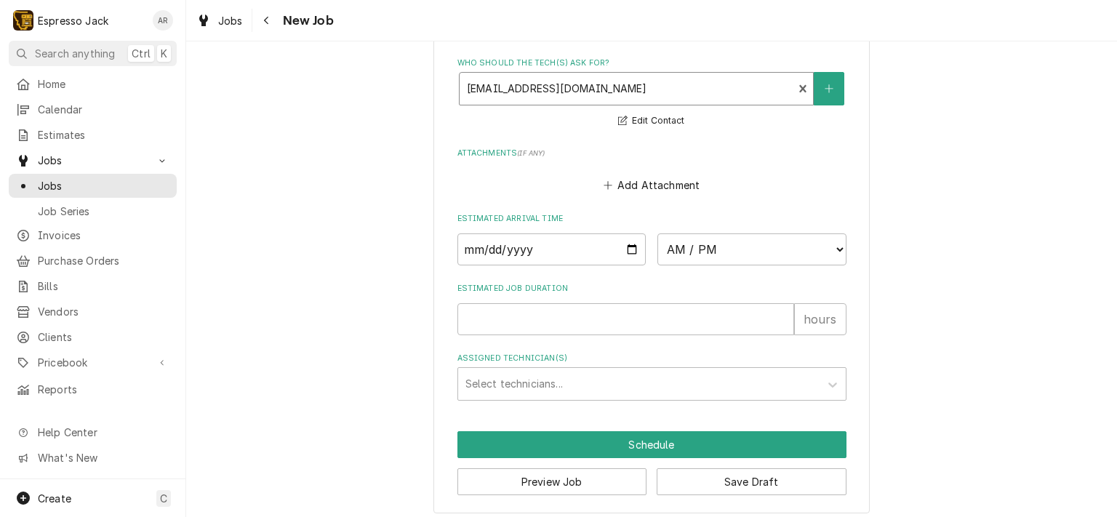
scroll to position [1081, 0]
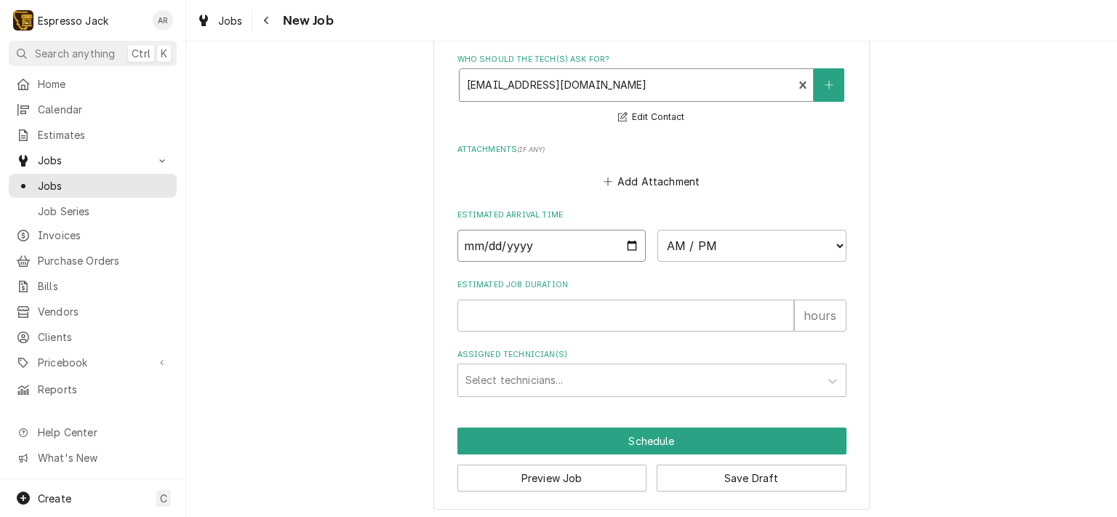
click at [628, 238] on input "Date" at bounding box center [551, 246] width 189 height 32
type input "2025-10-13"
type textarea "x"
select select "14:00:00"
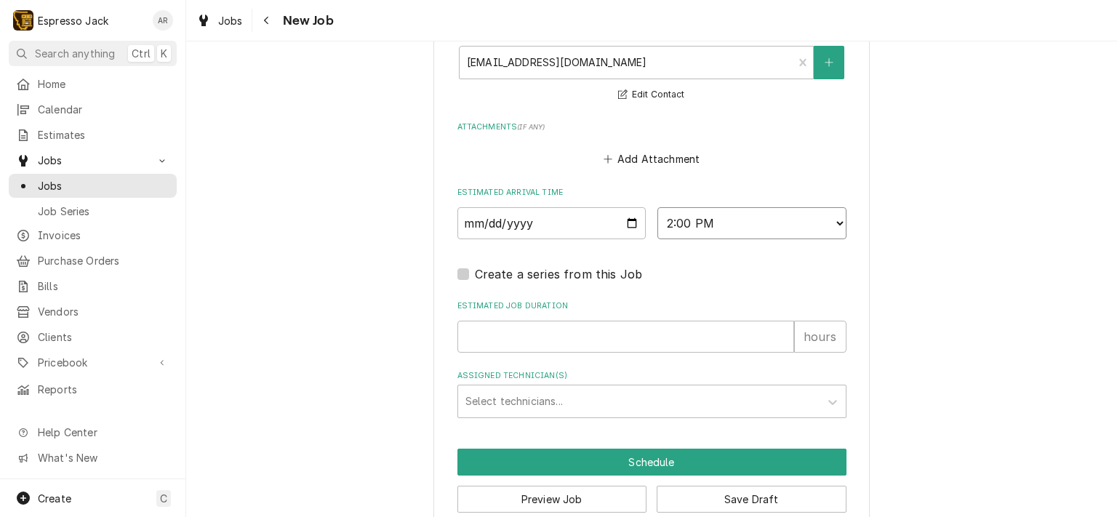
scroll to position [1124, 0]
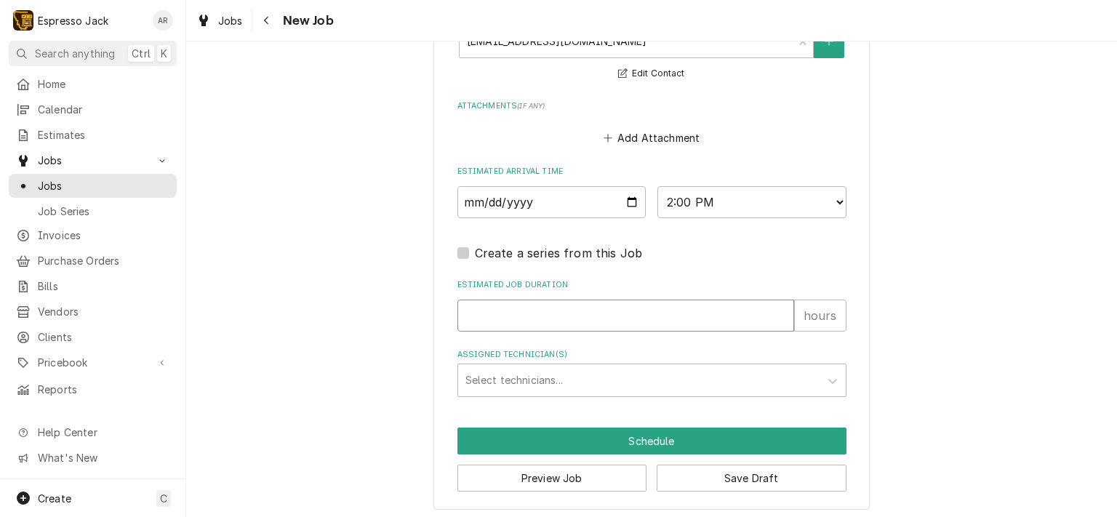
type textarea "x"
type input "1"
click at [777, 308] on input "1" at bounding box center [625, 316] width 337 height 32
type textarea "x"
type input "2"
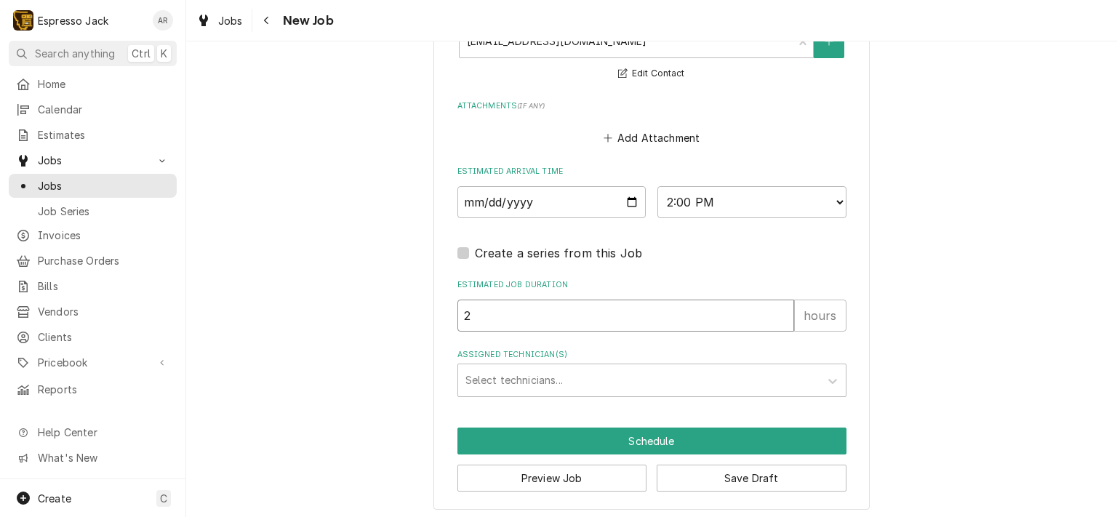
click at [777, 308] on input "2" at bounding box center [625, 316] width 337 height 32
click at [527, 372] on div "Assigned Technician(s)" at bounding box center [638, 380] width 347 height 26
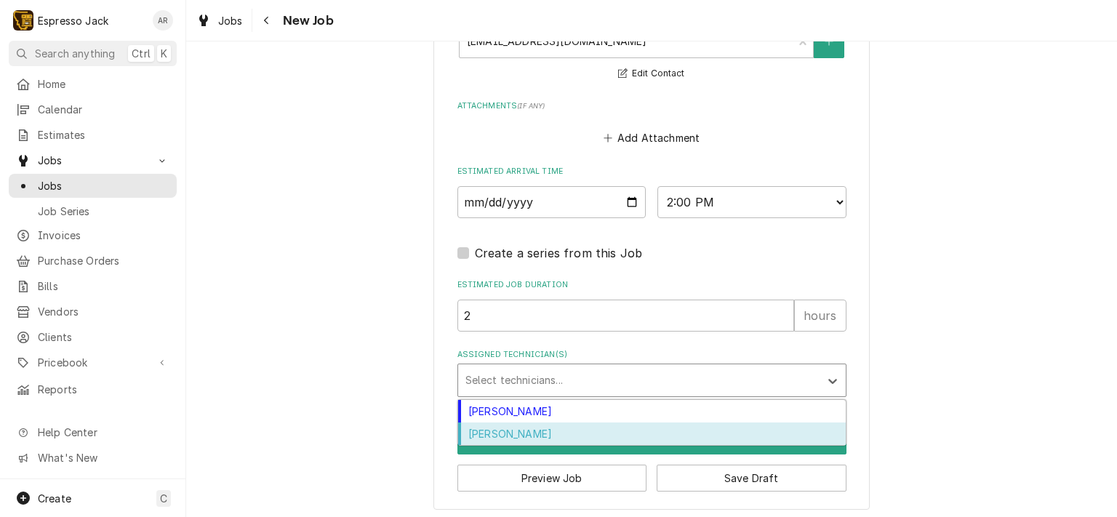
click at [509, 429] on div "Samantha Janssen" at bounding box center [652, 434] width 388 height 23
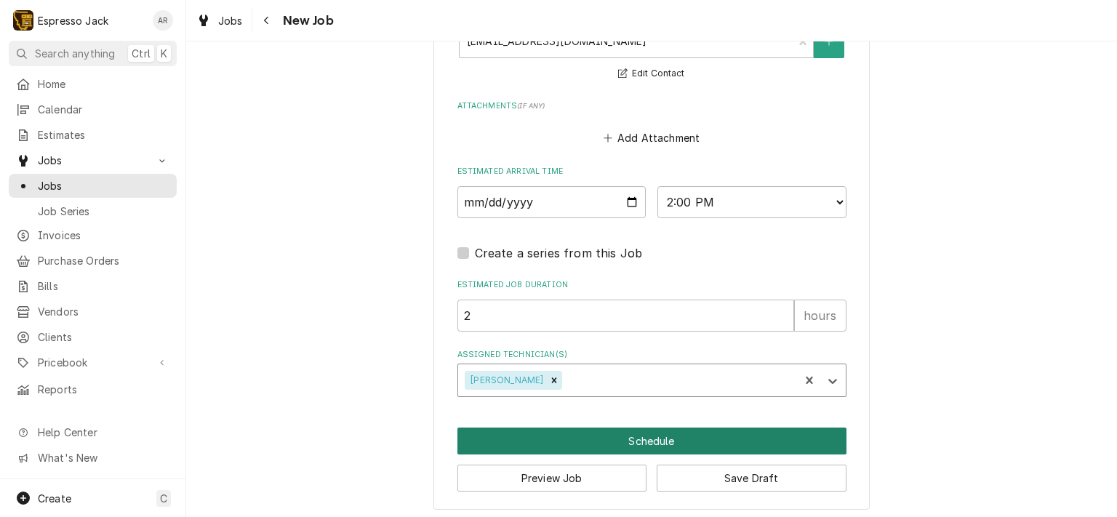
click at [581, 434] on button "Schedule" at bounding box center [651, 441] width 389 height 27
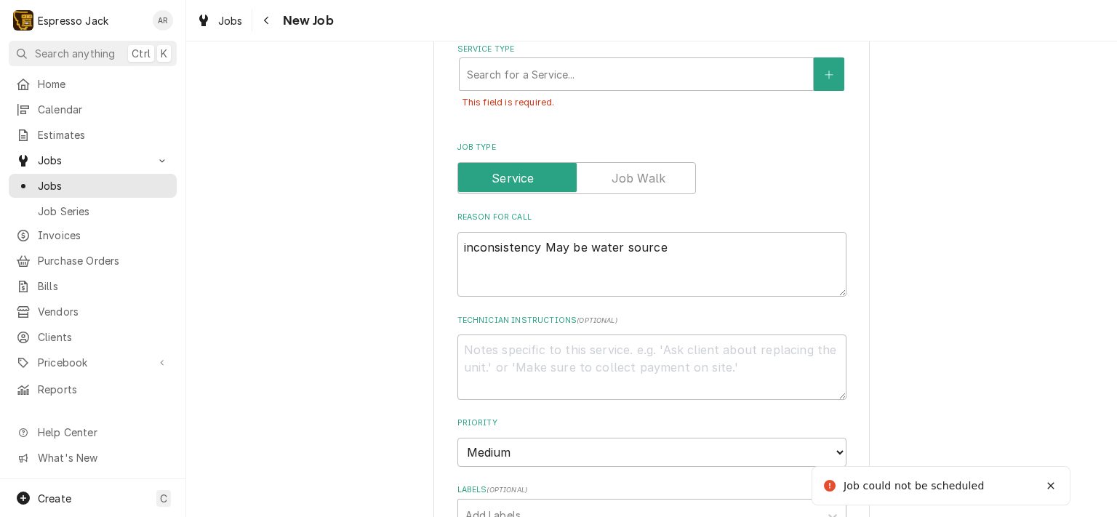
scroll to position [298, 0]
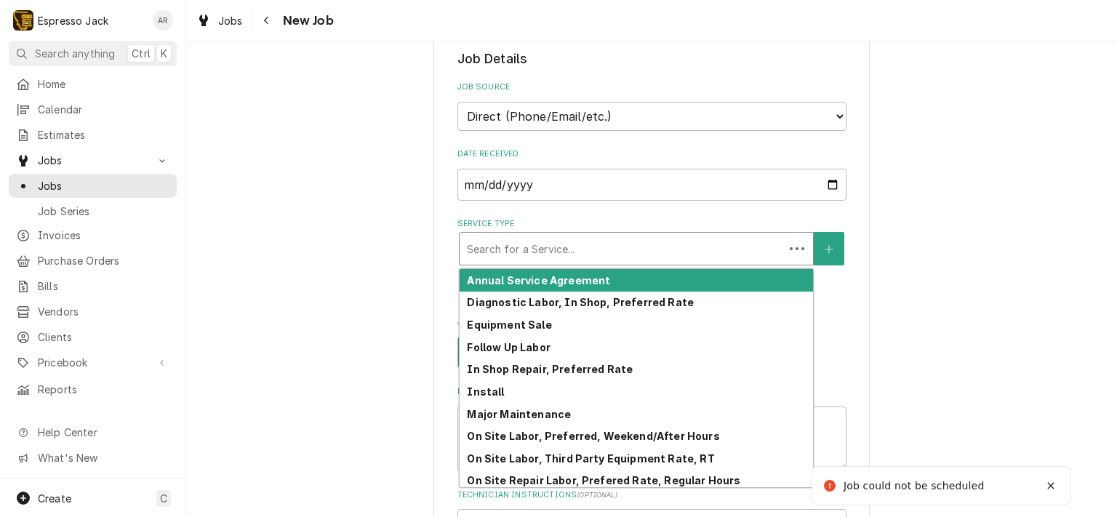
click at [557, 247] on div "Service Type" at bounding box center [622, 249] width 310 height 26
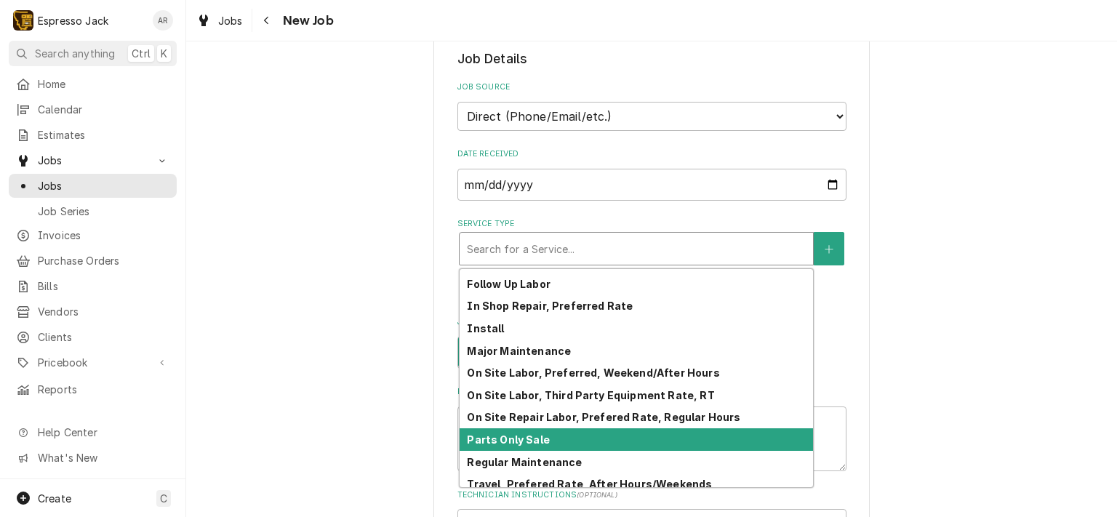
scroll to position [116, 0]
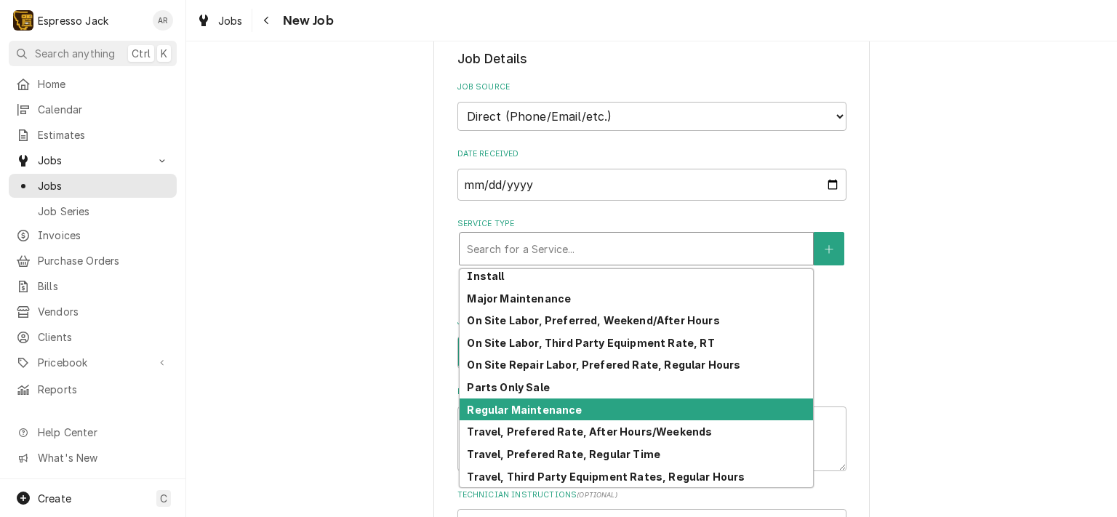
click at [544, 408] on strong "Regular Maintenance" at bounding box center [524, 410] width 115 height 12
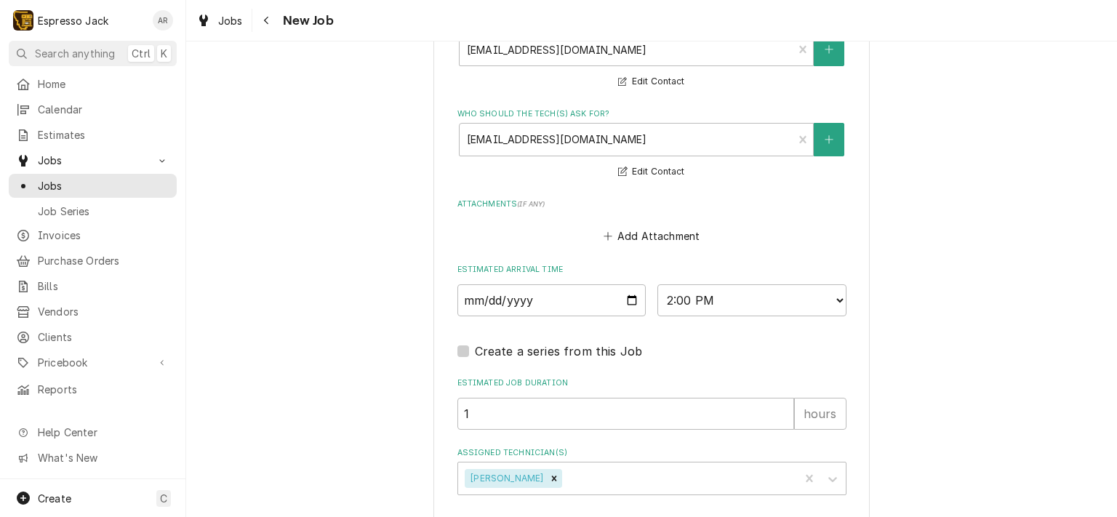
scroll to position [1182, 0]
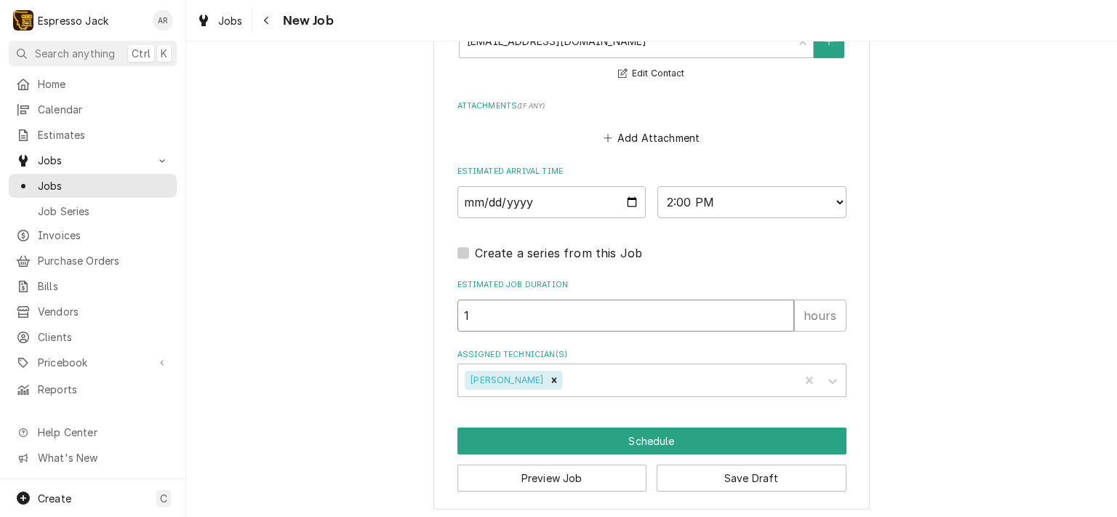
type textarea "x"
type input "2"
click at [775, 306] on input "2" at bounding box center [625, 316] width 337 height 32
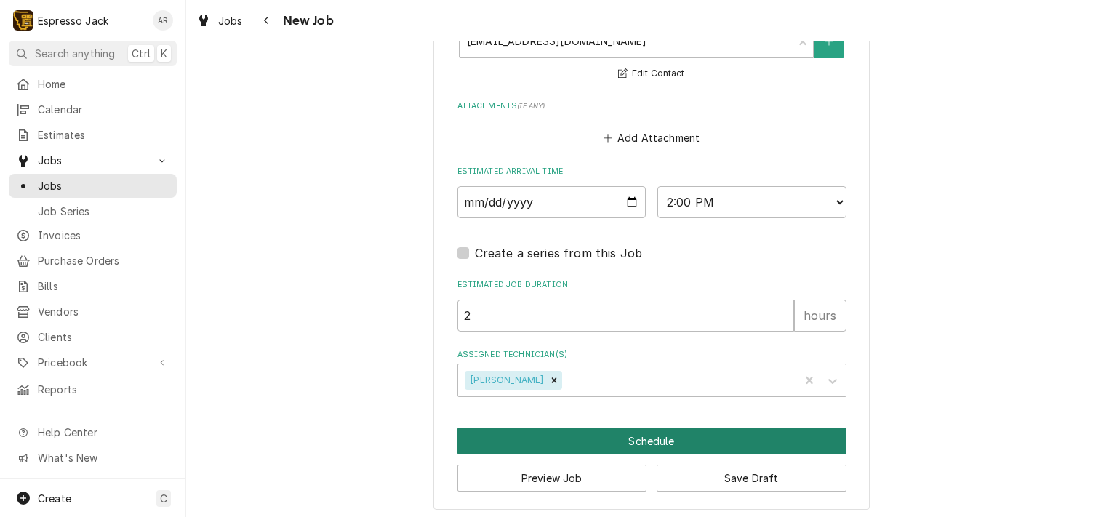
click at [610, 433] on button "Schedule" at bounding box center [651, 441] width 389 height 27
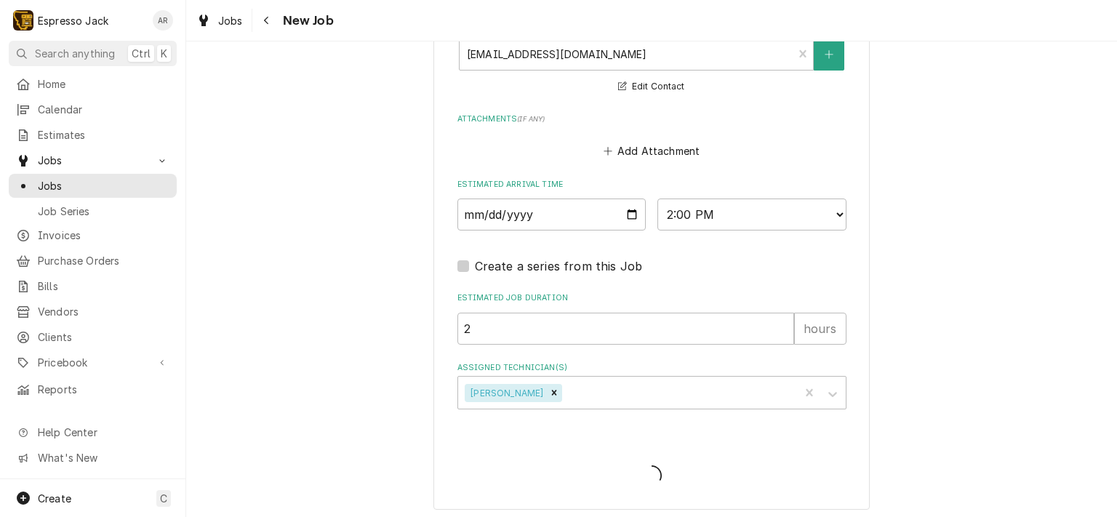
type textarea "x"
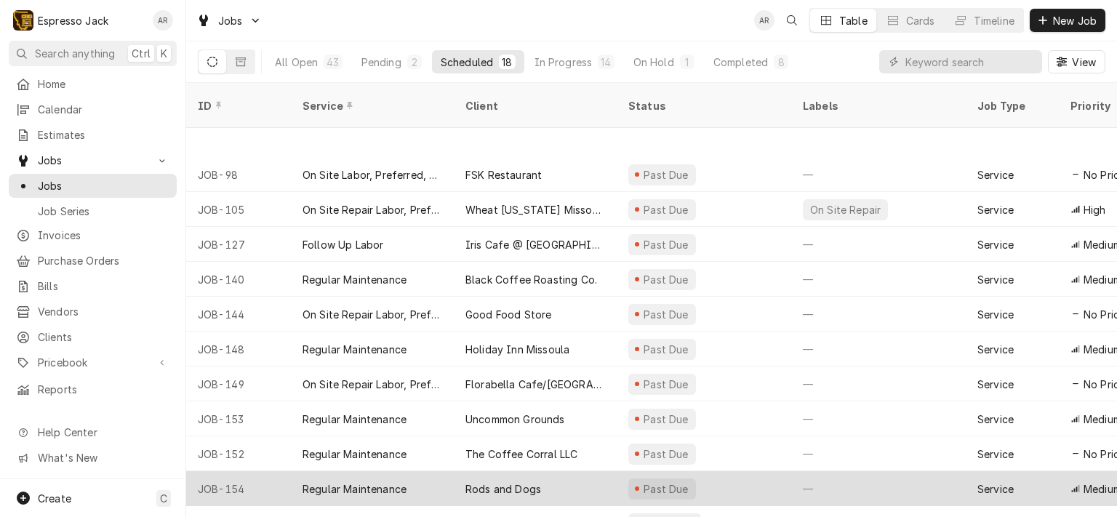
scroll to position [233, 0]
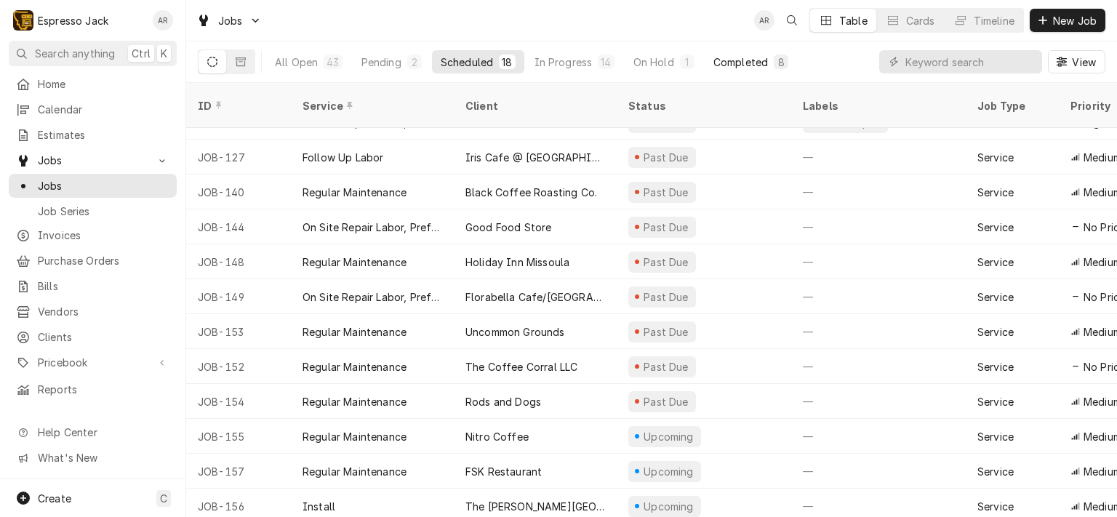
click at [728, 58] on div "Completed" at bounding box center [740, 62] width 55 height 15
